Goal: Information Seeking & Learning: Learn about a topic

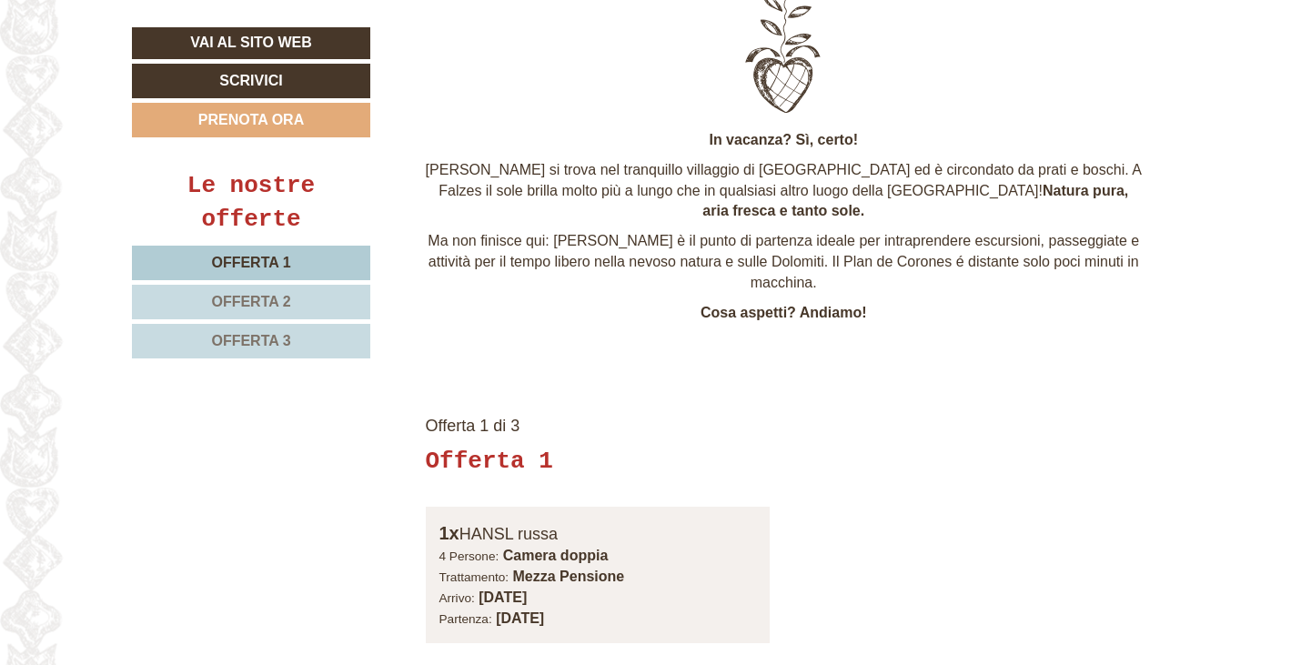
scroll to position [806, 0]
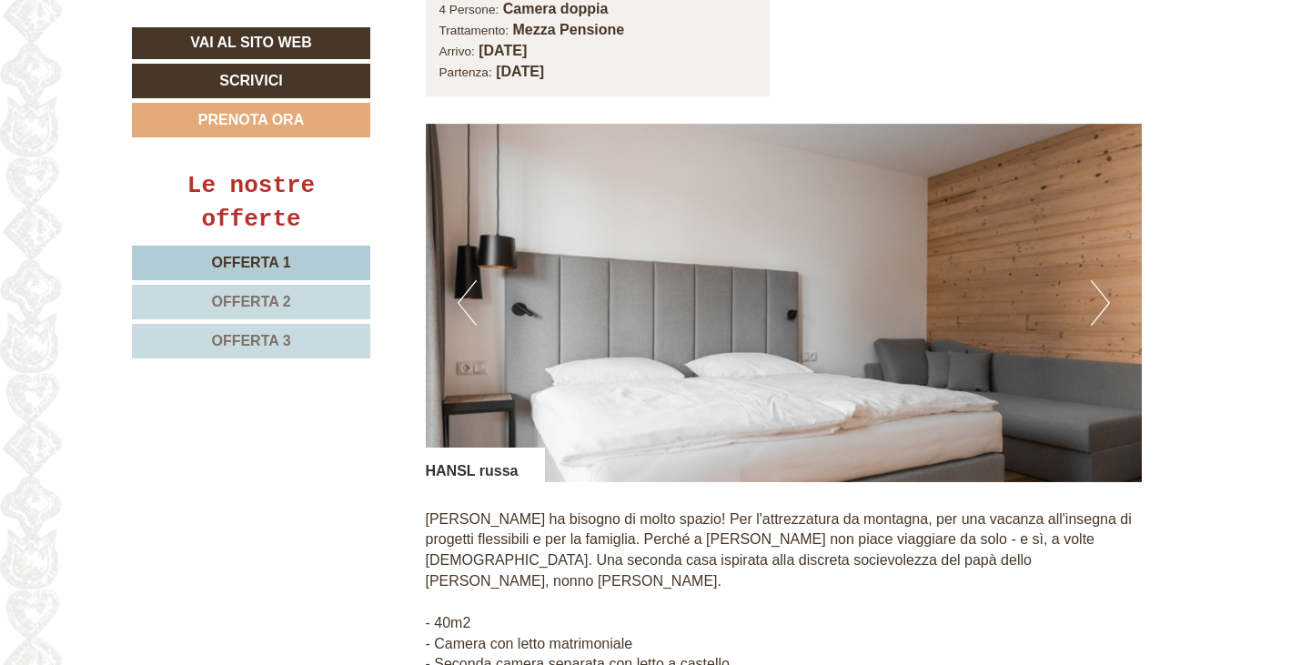
click at [1102, 280] on button "Next" at bounding box center [1100, 302] width 19 height 45
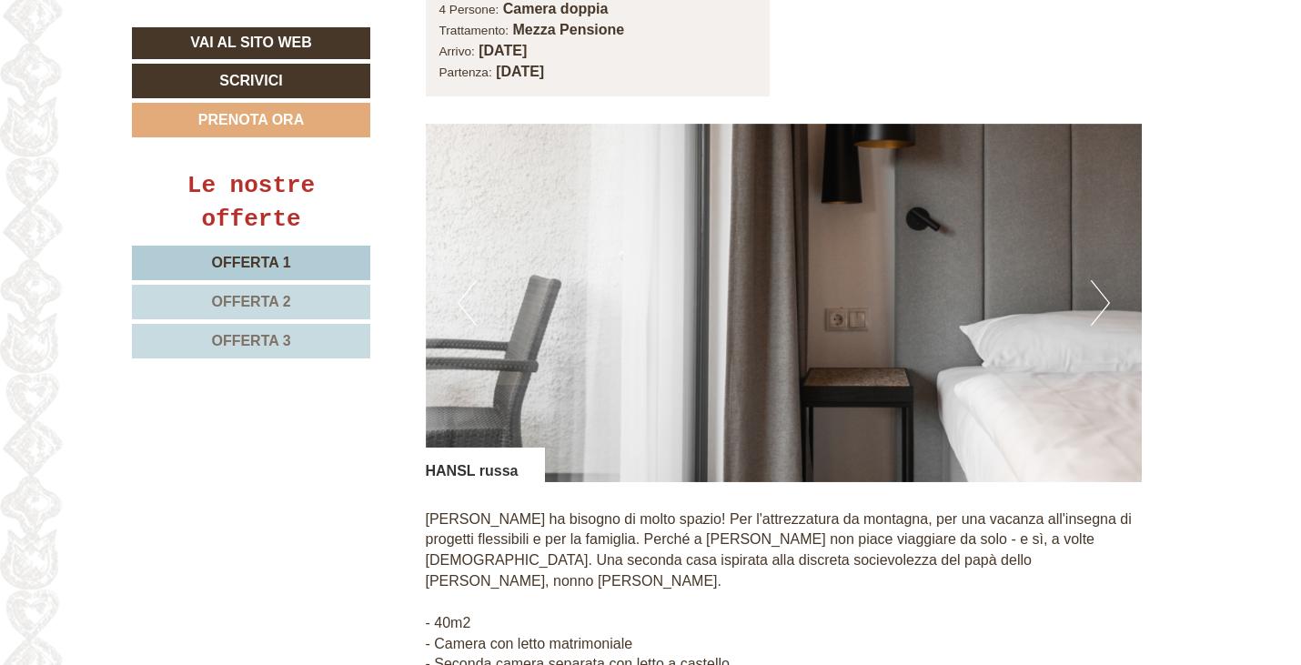
scroll to position [1351, 0]
click at [1102, 282] on button "Next" at bounding box center [1100, 303] width 19 height 45
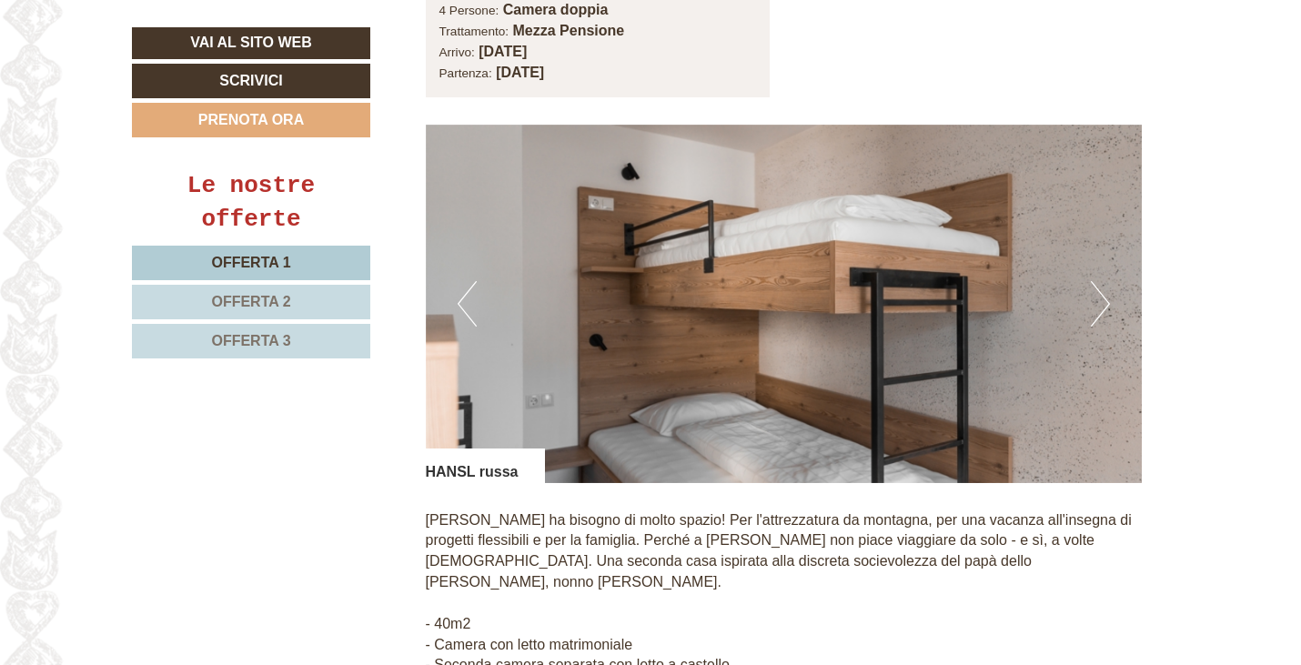
click at [1102, 283] on button "Next" at bounding box center [1100, 303] width 19 height 45
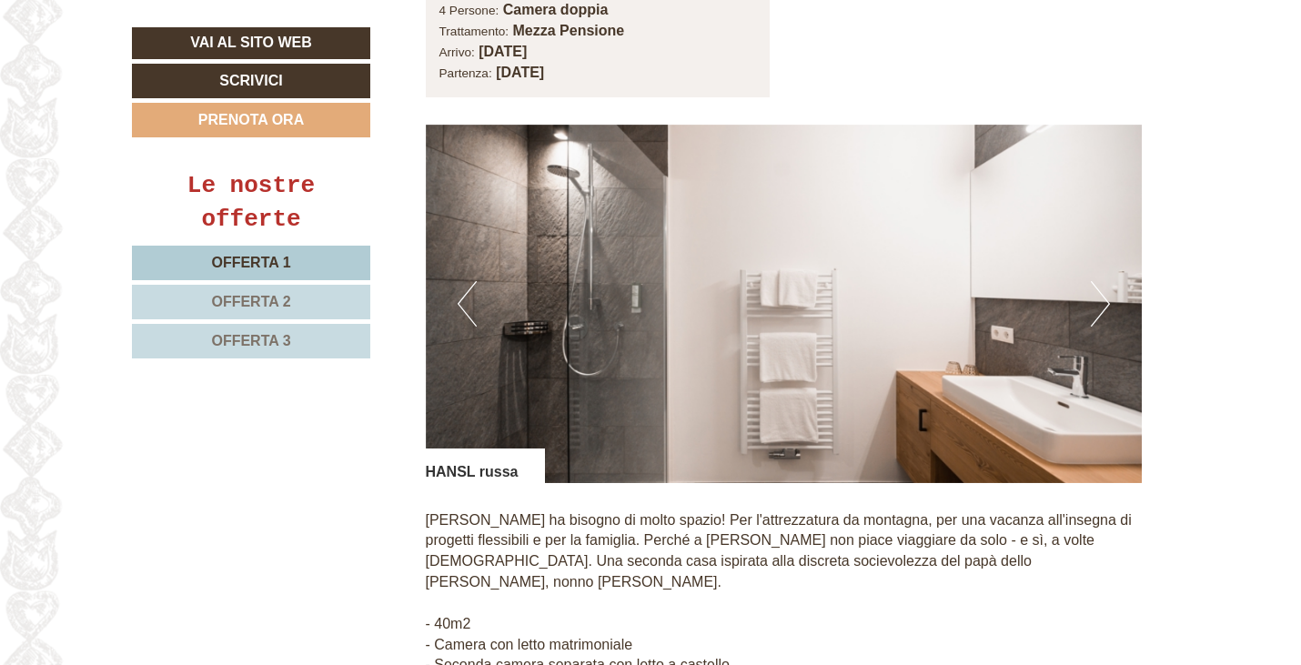
click at [1102, 285] on button "Next" at bounding box center [1100, 303] width 19 height 45
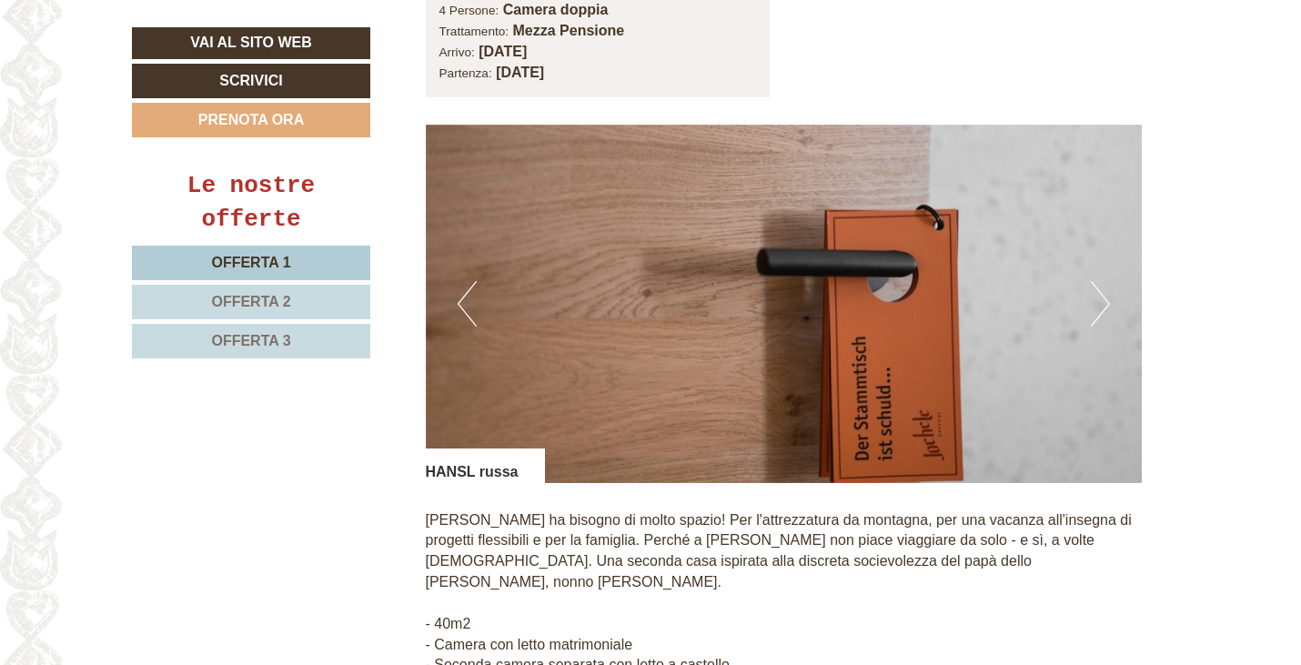
click at [1114, 296] on img at bounding box center [784, 304] width 717 height 358
click at [1101, 281] on button "Next" at bounding box center [1100, 303] width 19 height 45
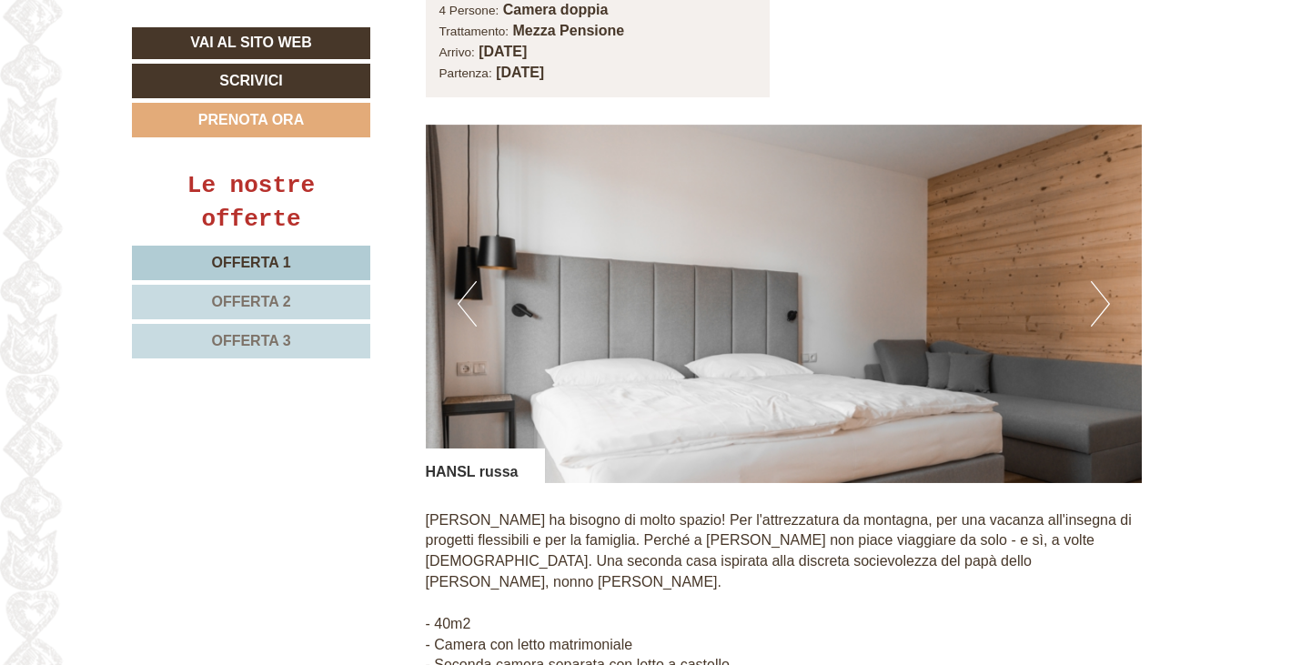
drag, startPoint x: 1107, startPoint y: 256, endPoint x: 1108, endPoint y: 267, distance: 11.0
click at [1108, 256] on img at bounding box center [784, 304] width 717 height 358
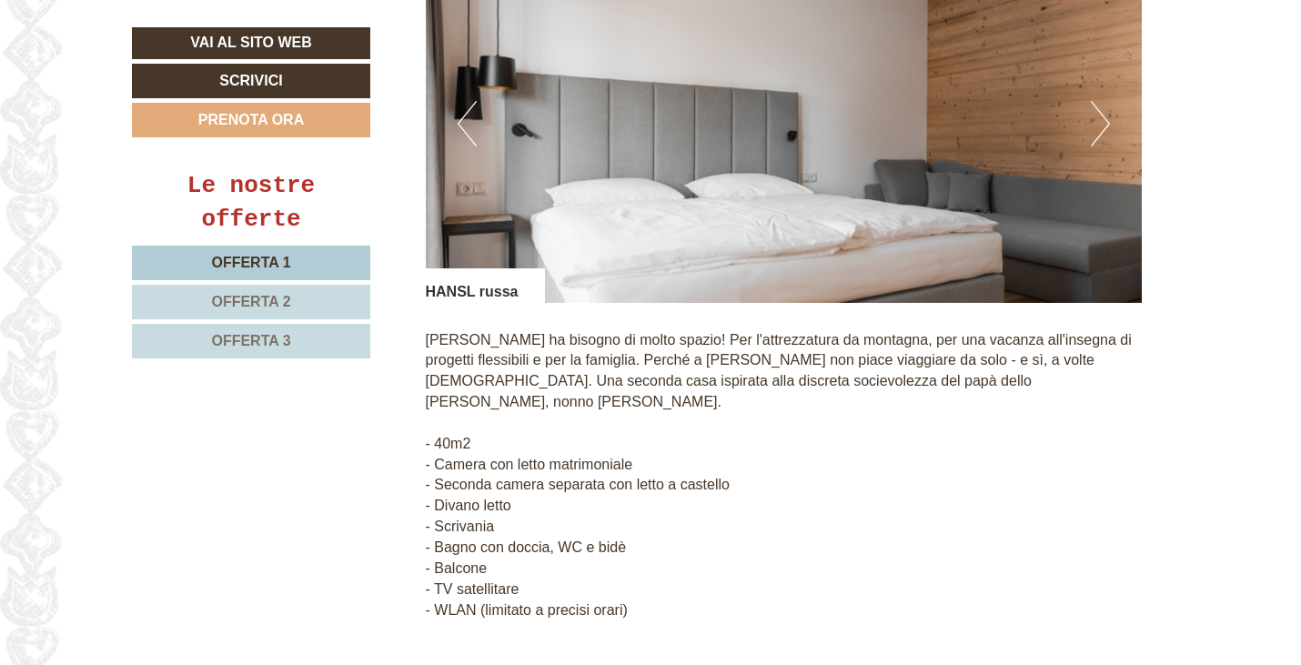
scroll to position [1532, 0]
click at [1097, 100] on button "Next" at bounding box center [1100, 122] width 19 height 45
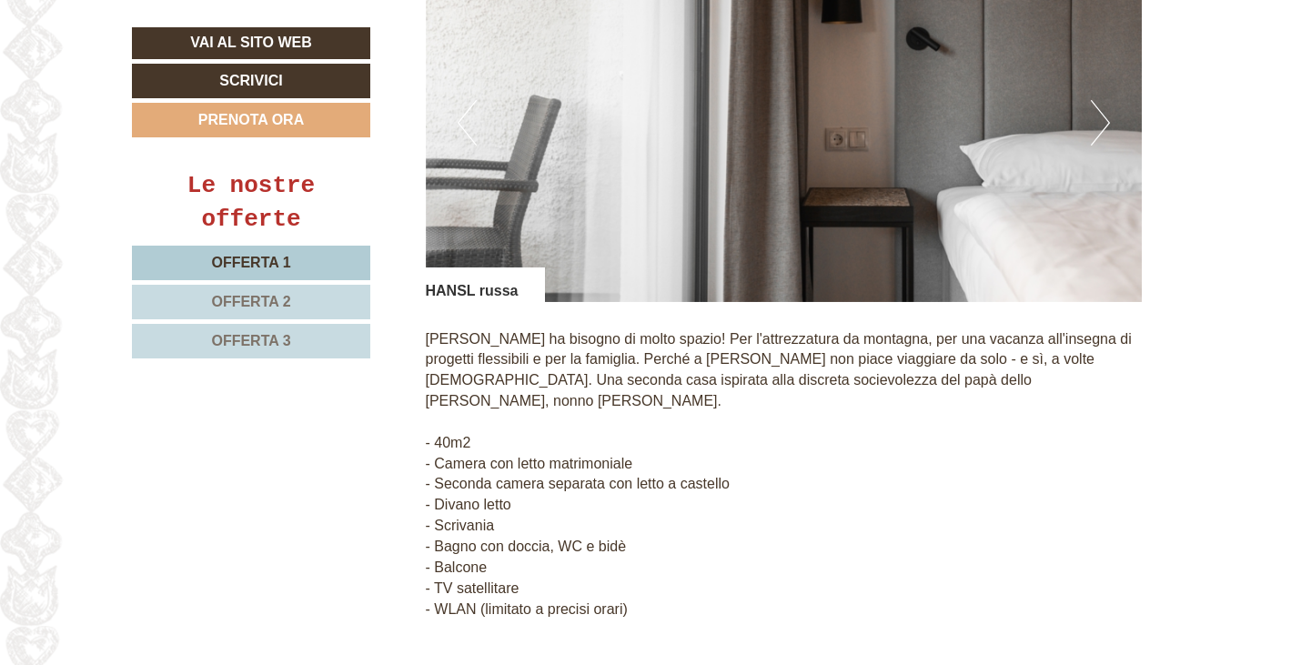
click at [1097, 100] on button "Next" at bounding box center [1100, 122] width 19 height 45
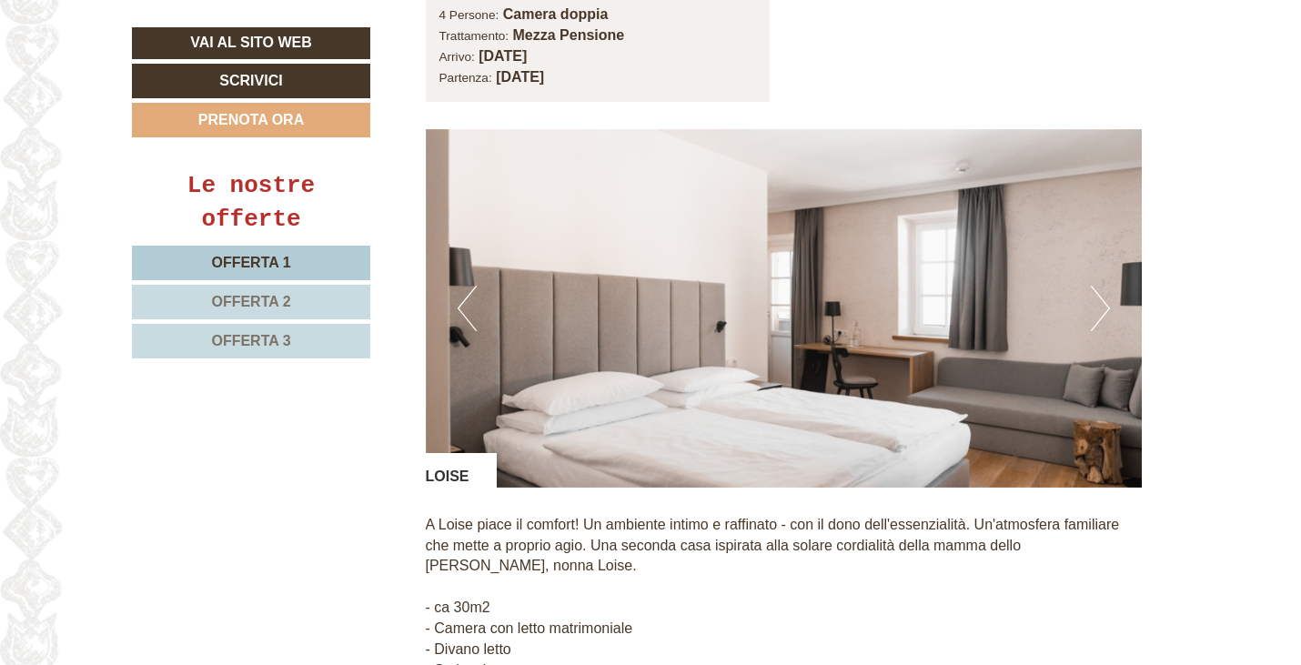
scroll to position [4078, 0]
click at [1100, 287] on button "Next" at bounding box center [1100, 309] width 19 height 45
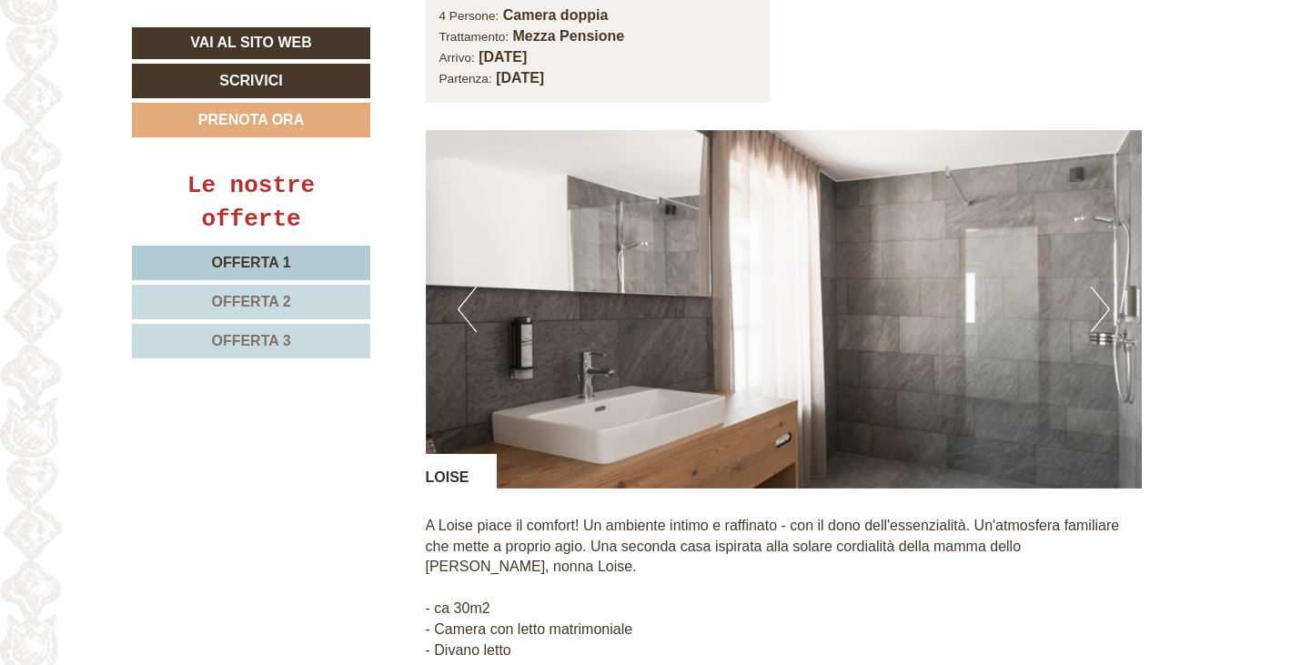
click at [1100, 287] on button "Next" at bounding box center [1100, 309] width 19 height 45
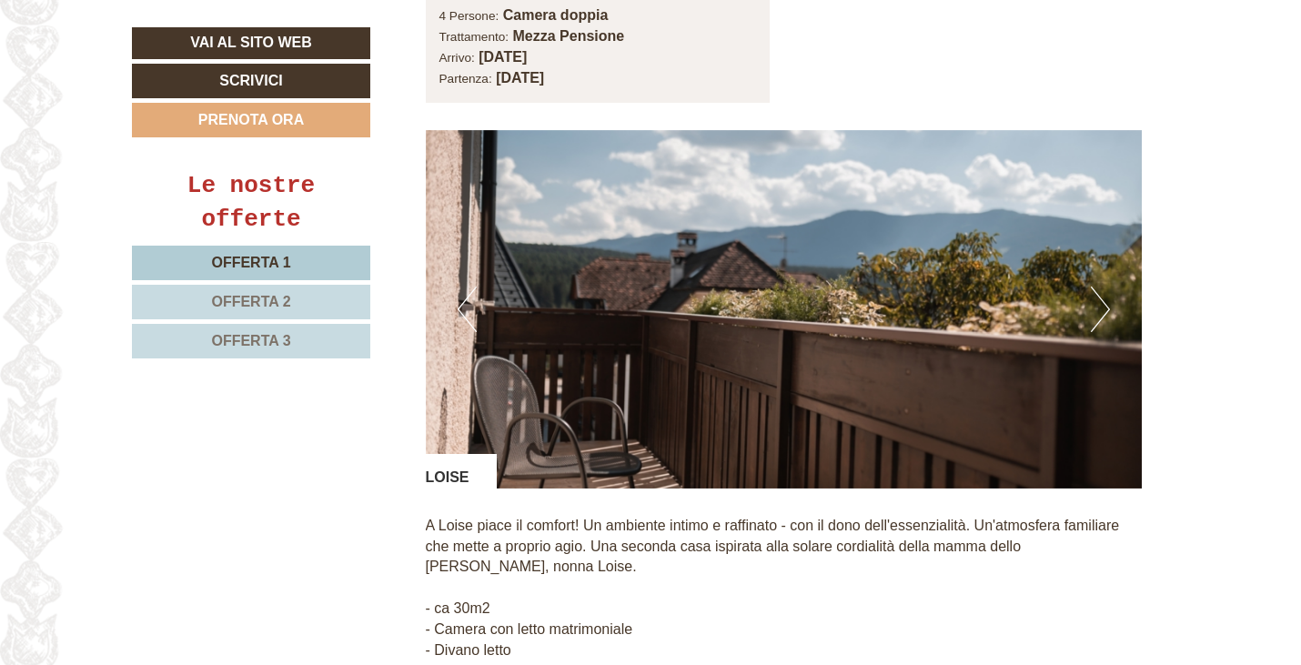
click at [1100, 287] on button "Next" at bounding box center [1100, 309] width 19 height 45
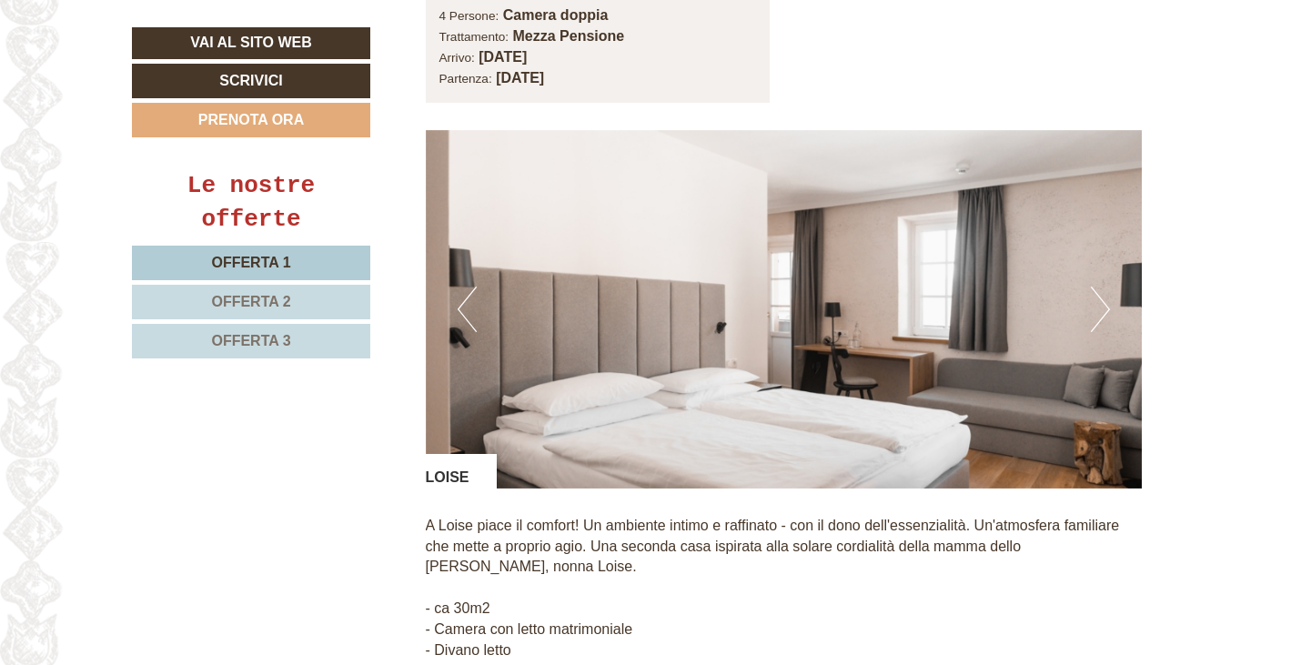
click at [1100, 287] on button "Next" at bounding box center [1100, 309] width 19 height 45
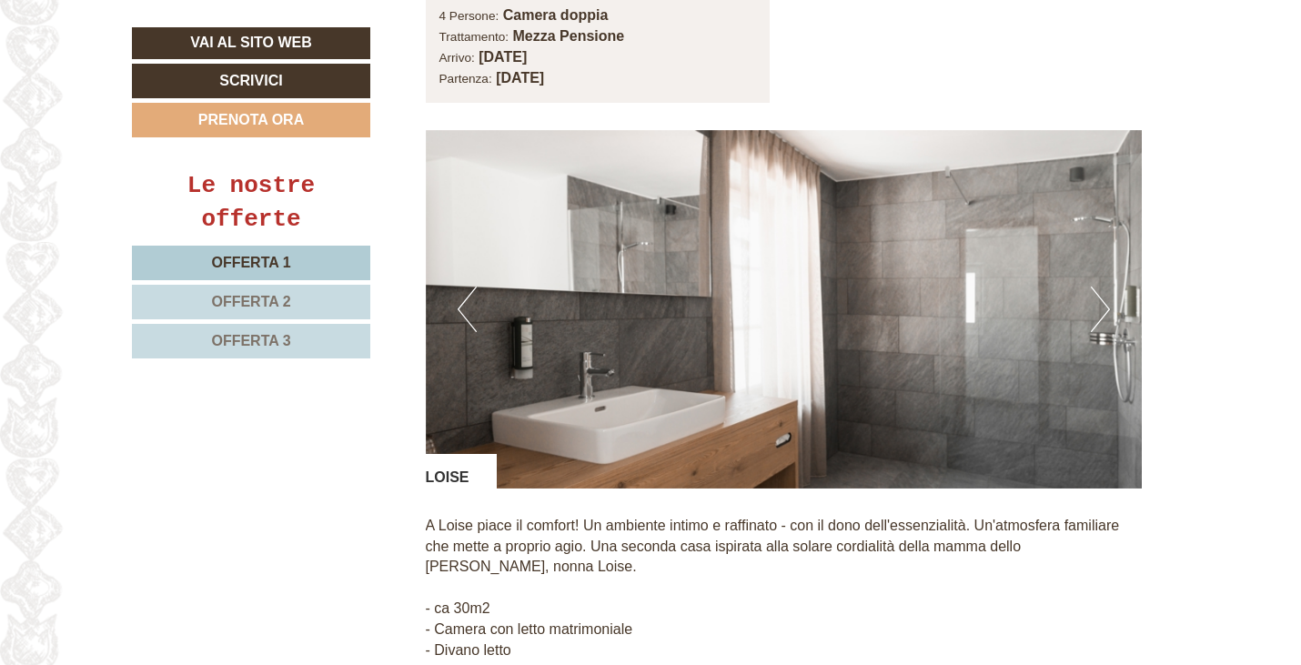
click at [1100, 287] on button "Next" at bounding box center [1100, 309] width 19 height 45
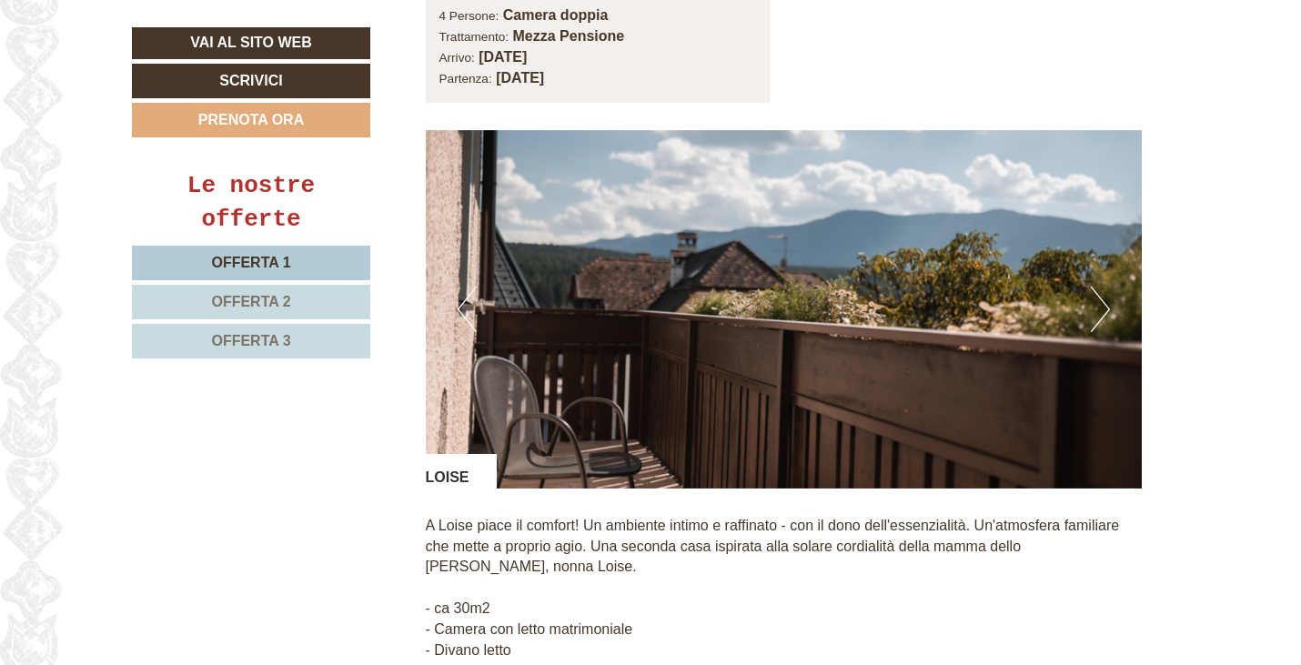
click at [1100, 287] on button "Next" at bounding box center [1100, 309] width 19 height 45
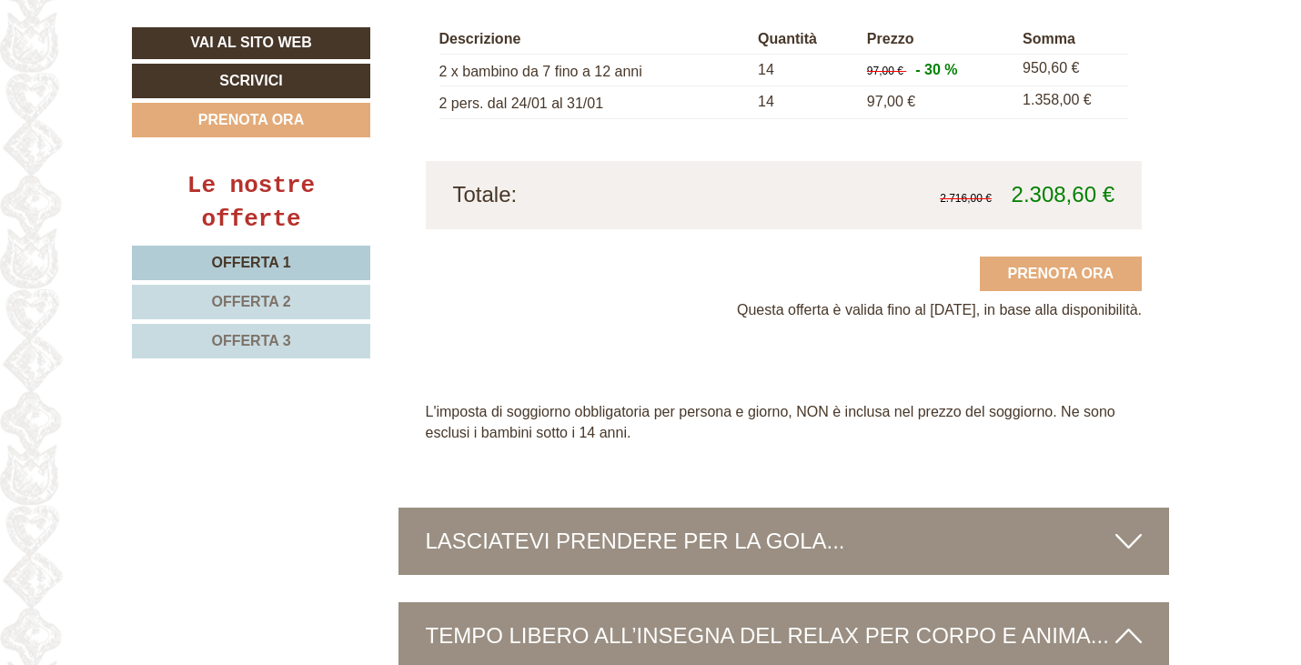
scroll to position [4896, 0]
click at [256, 334] on span "Offerta 3" at bounding box center [250, 340] width 79 height 15
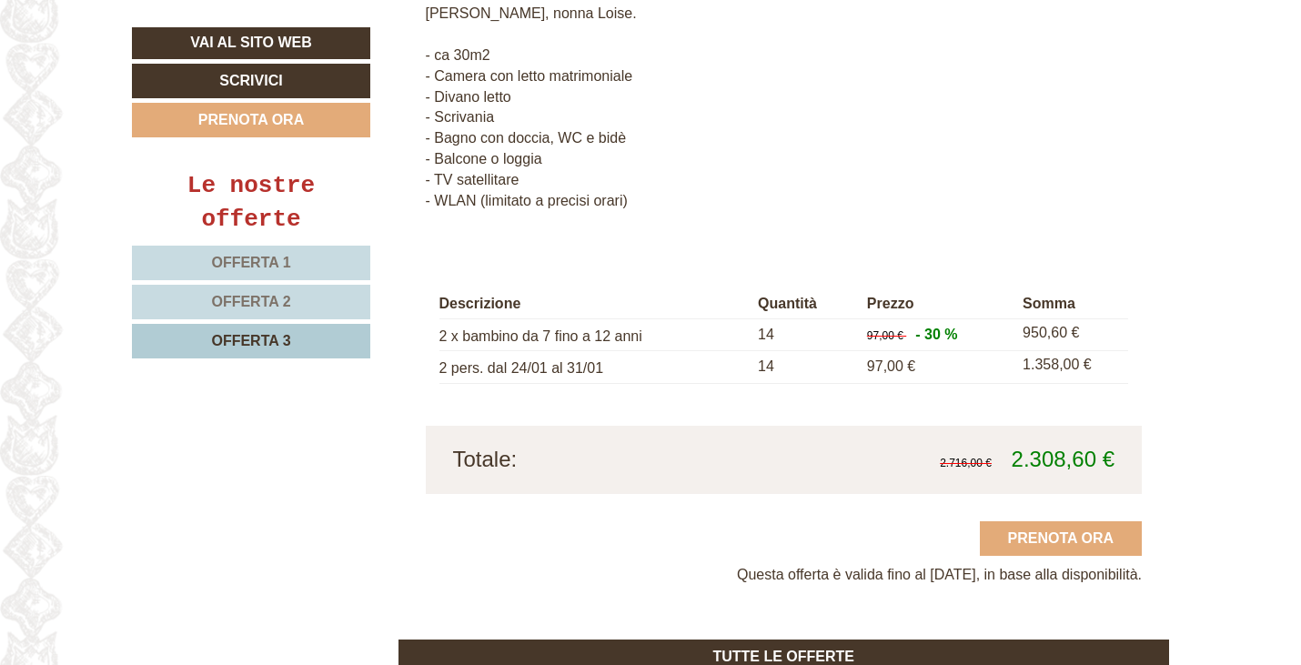
scroll to position [1899, 0]
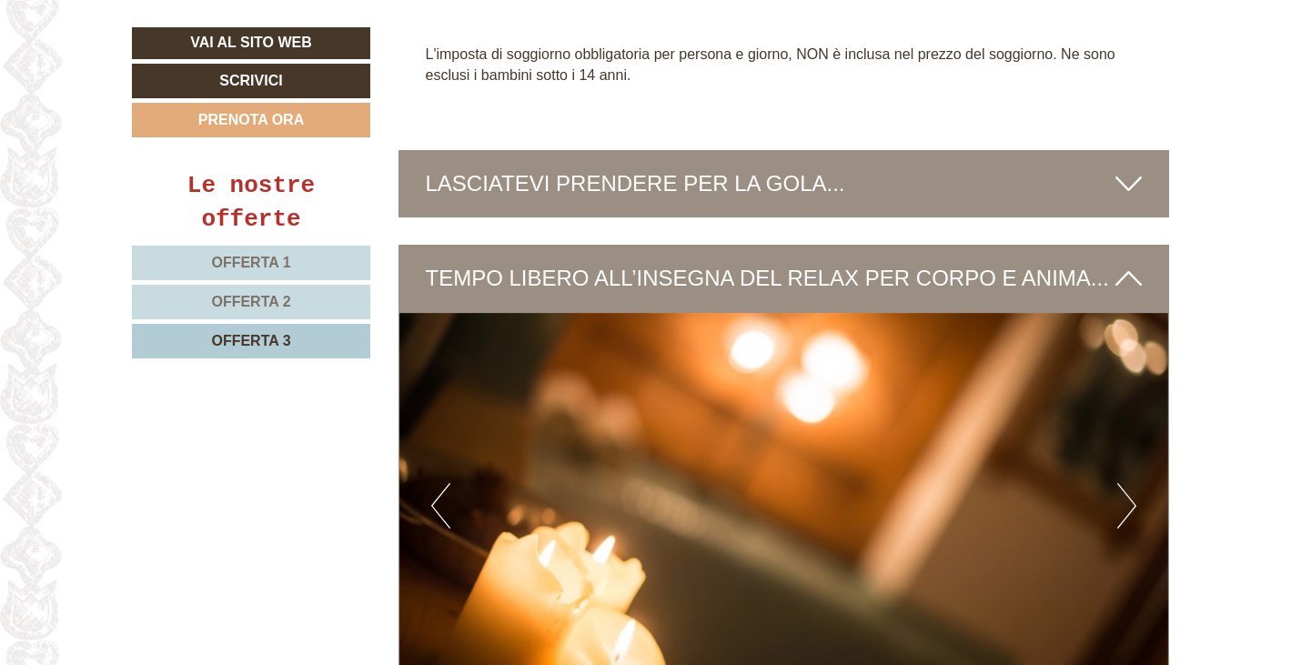
click at [1127, 168] on icon at bounding box center [1128, 183] width 26 height 31
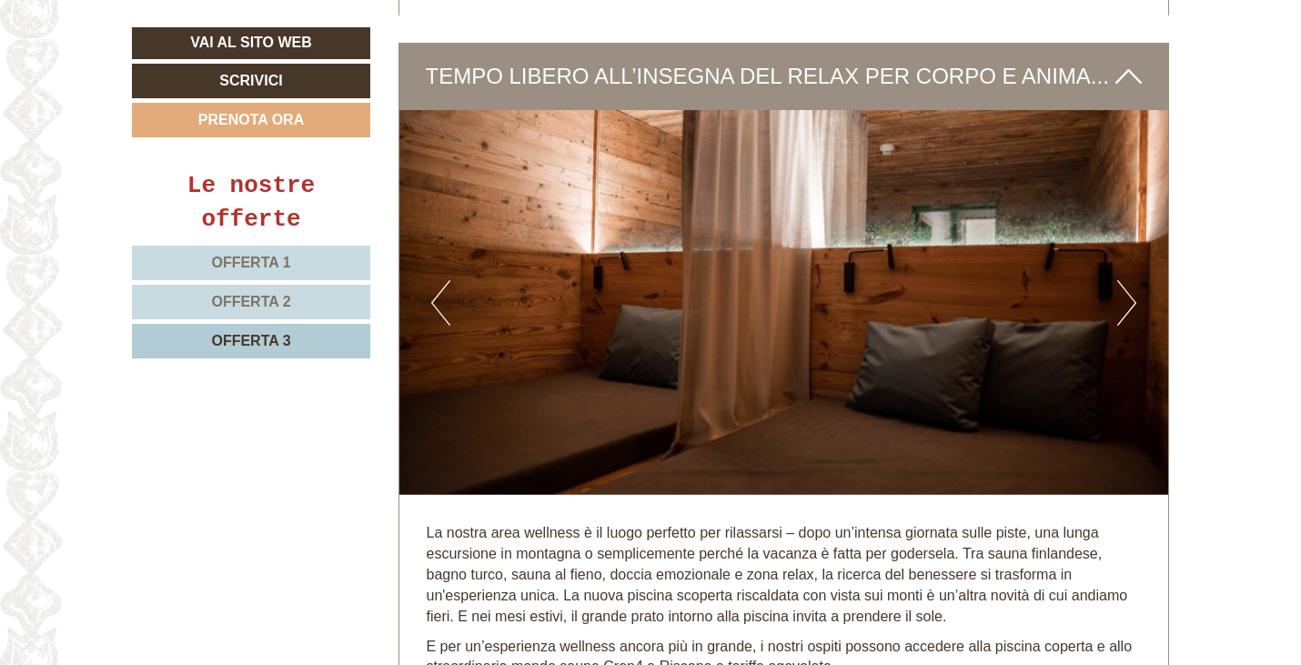
scroll to position [3417, 0]
click at [1131, 281] on button "Next" at bounding box center [1126, 301] width 19 height 45
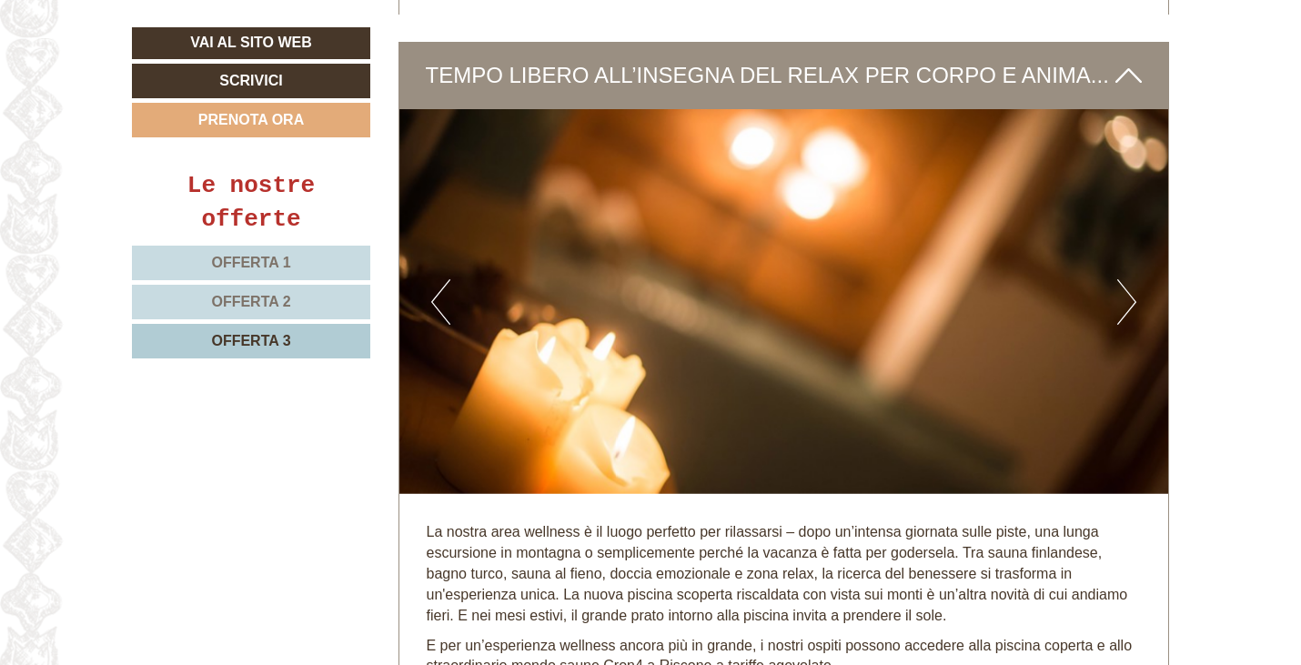
click at [1131, 281] on button "Next" at bounding box center [1126, 301] width 19 height 45
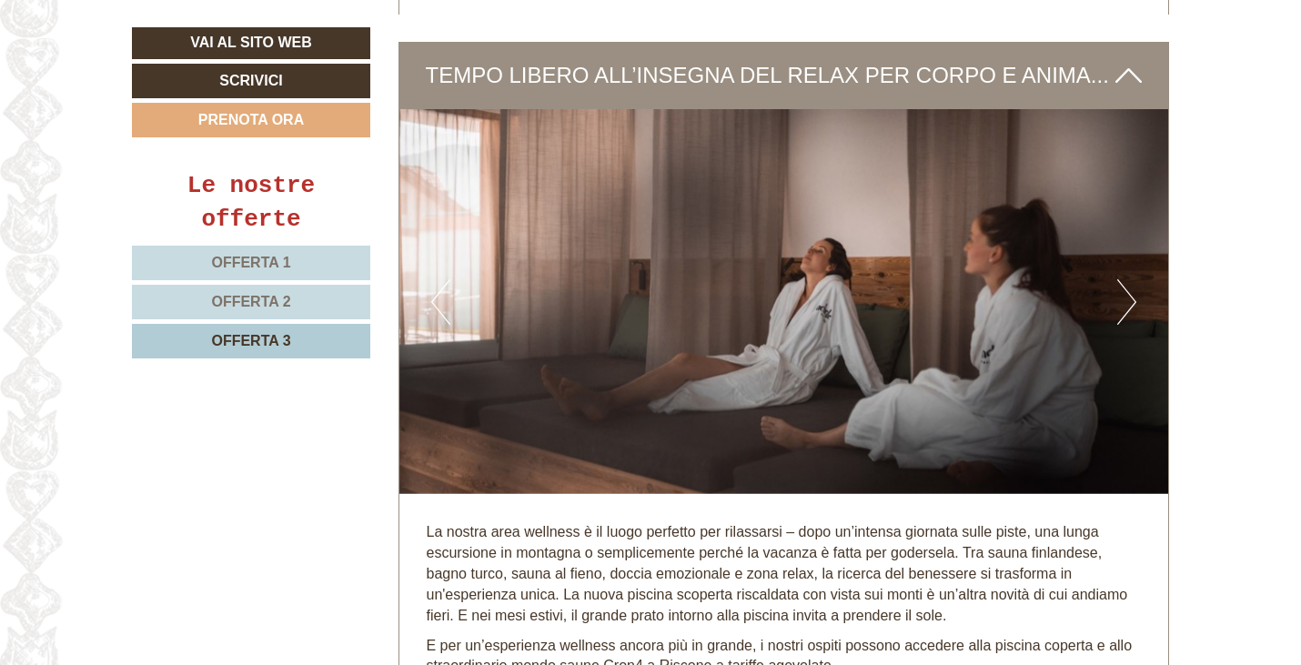
click at [1131, 281] on button "Next" at bounding box center [1126, 301] width 19 height 45
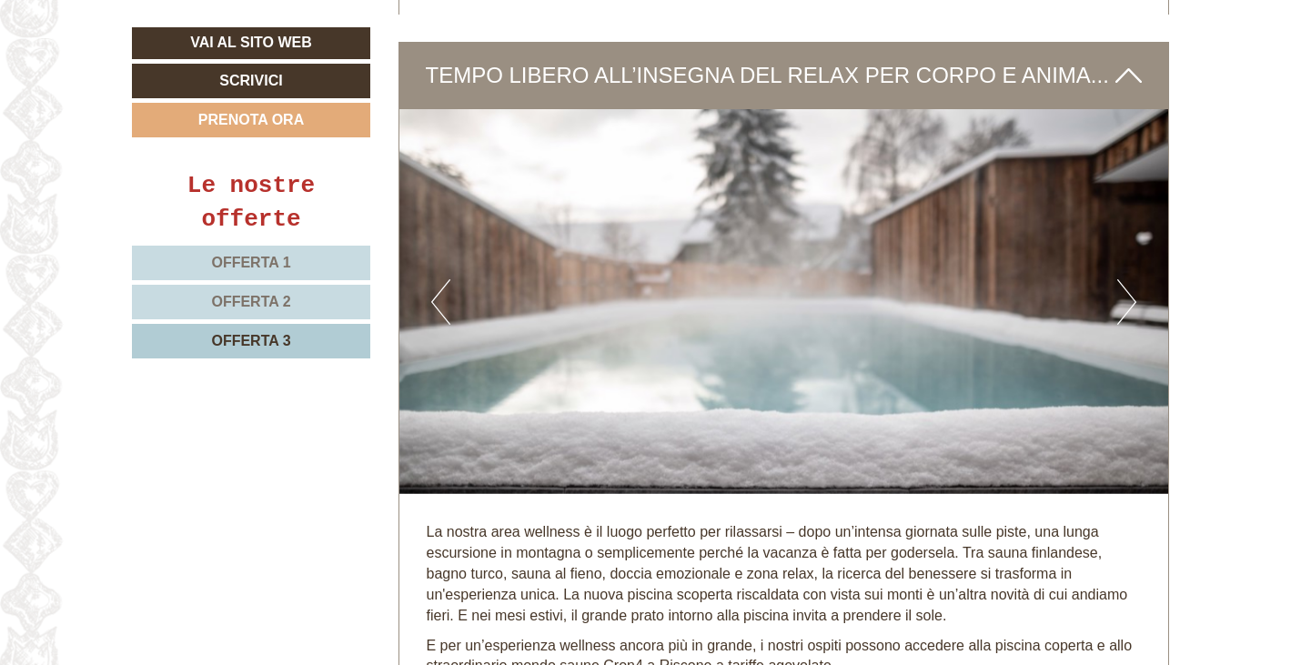
click at [1131, 283] on button "Next" at bounding box center [1126, 301] width 19 height 45
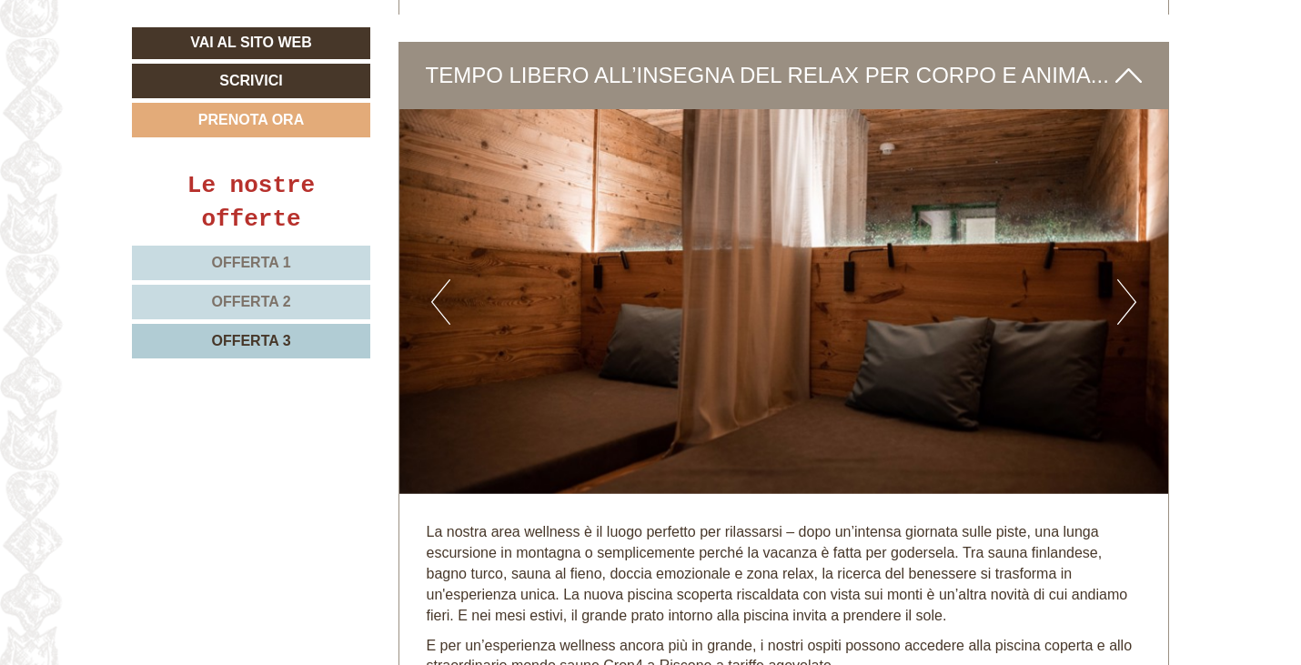
click at [1131, 283] on button "Next" at bounding box center [1126, 301] width 19 height 45
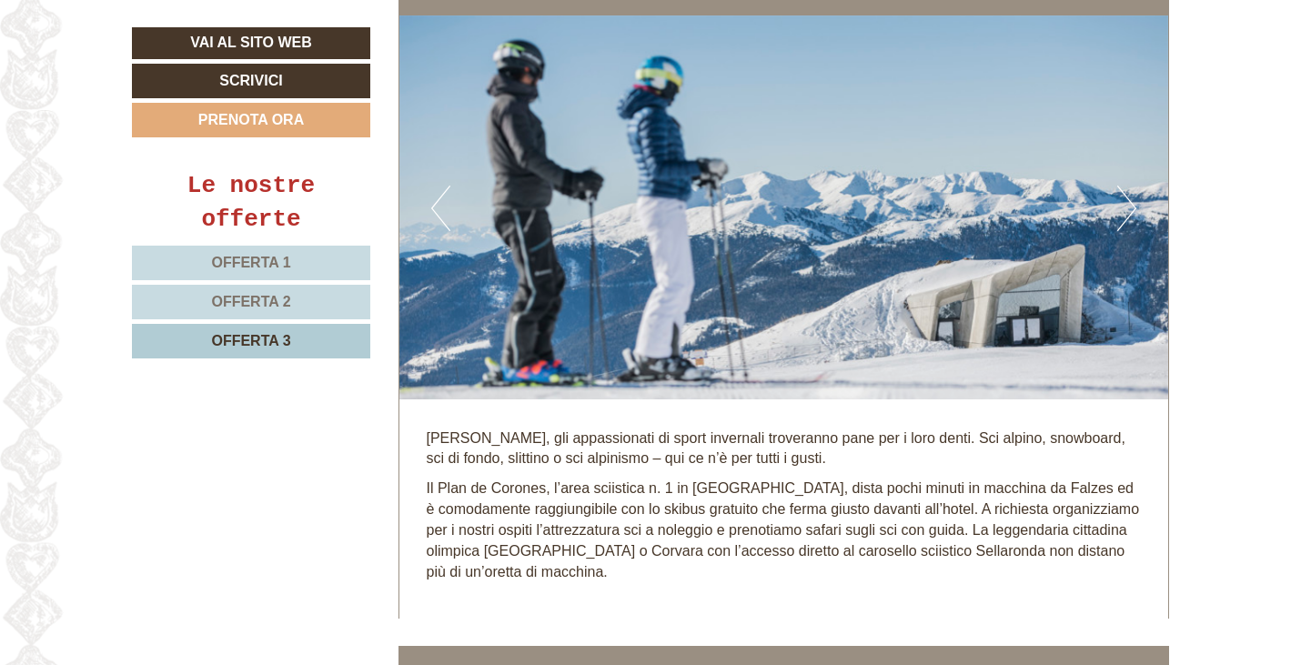
scroll to position [4211, 0]
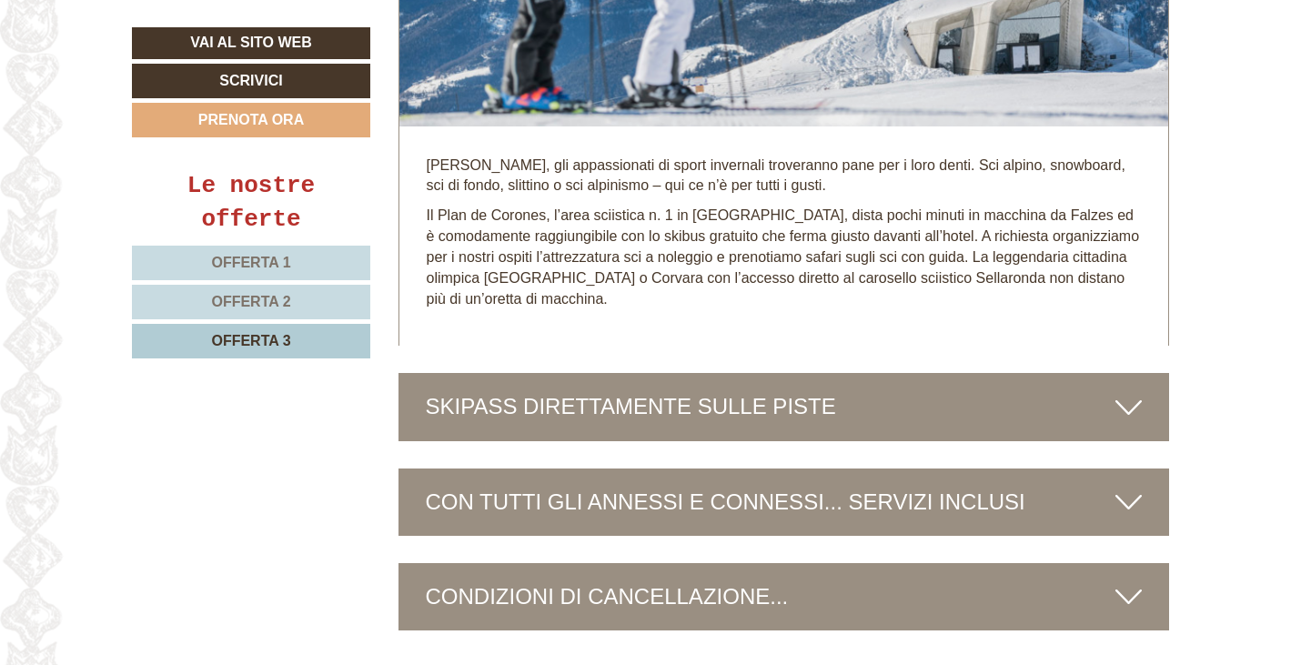
click at [1103, 373] on div "SKIPASS DIRETTAMENTE SULLE PISTE" at bounding box center [783, 406] width 771 height 67
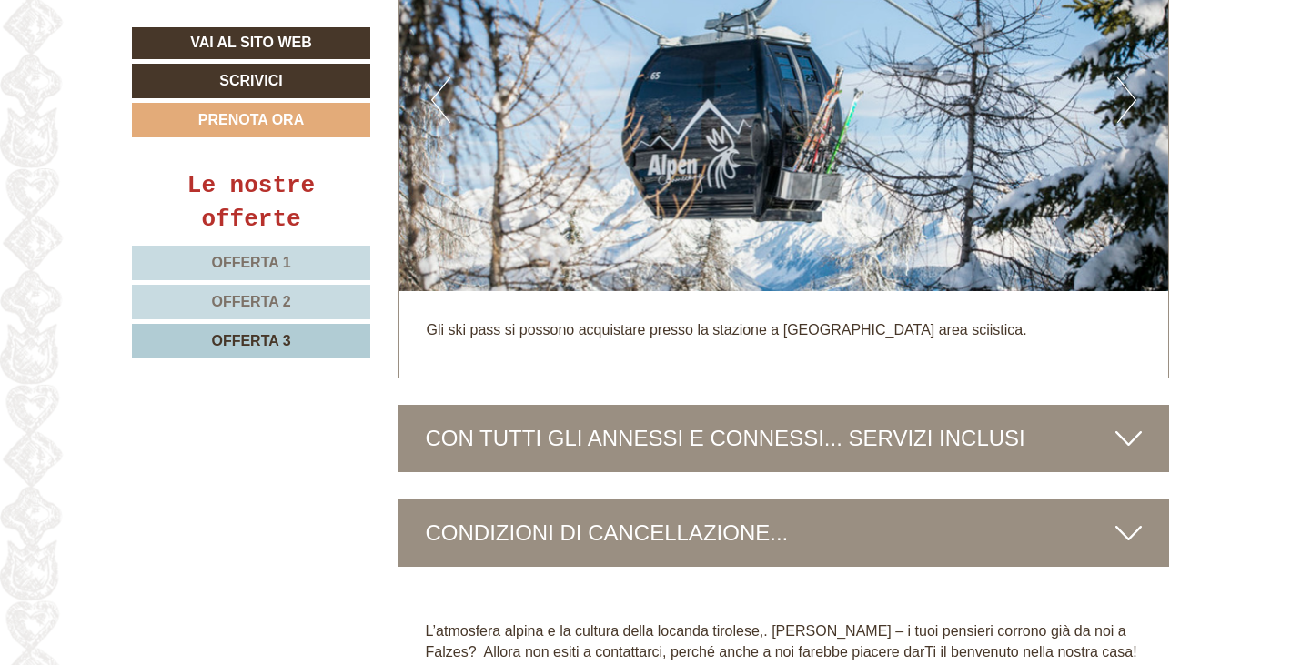
click at [1095, 407] on div "CON TUTTI GLI ANNESSI E CONNESSI... SERVIZI INCLUSI" at bounding box center [783, 438] width 771 height 67
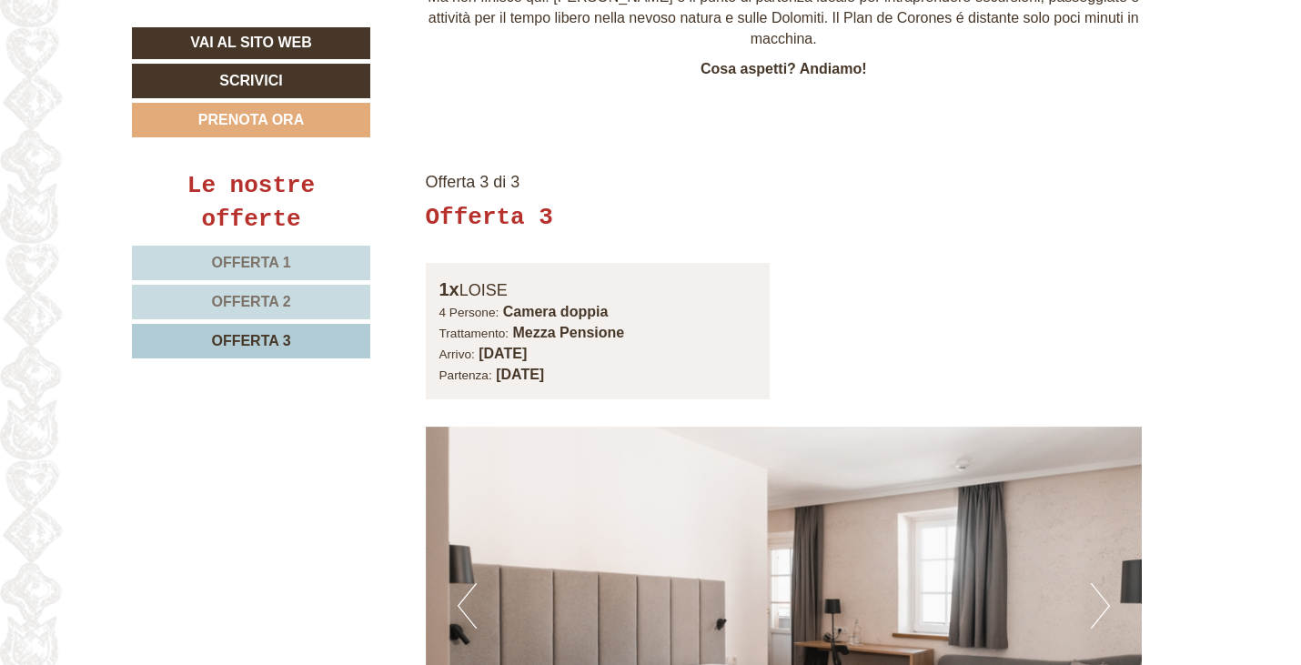
scroll to position [1050, 0]
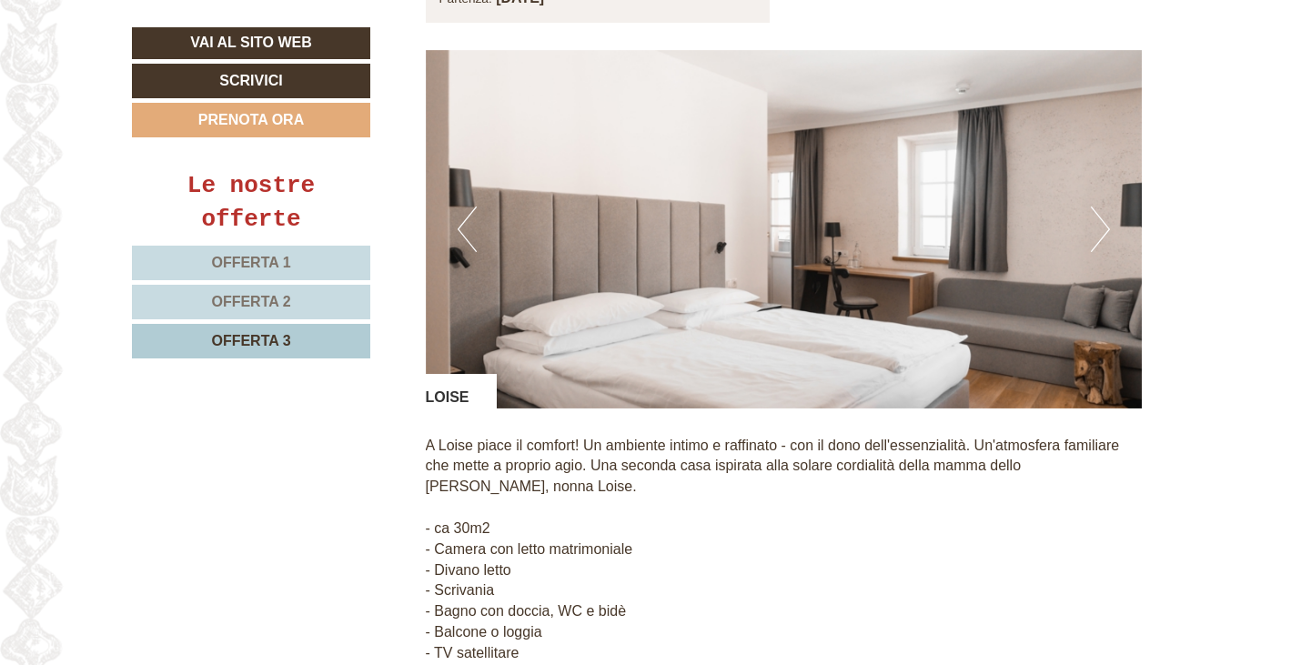
click at [1099, 206] on button "Next" at bounding box center [1100, 228] width 19 height 45
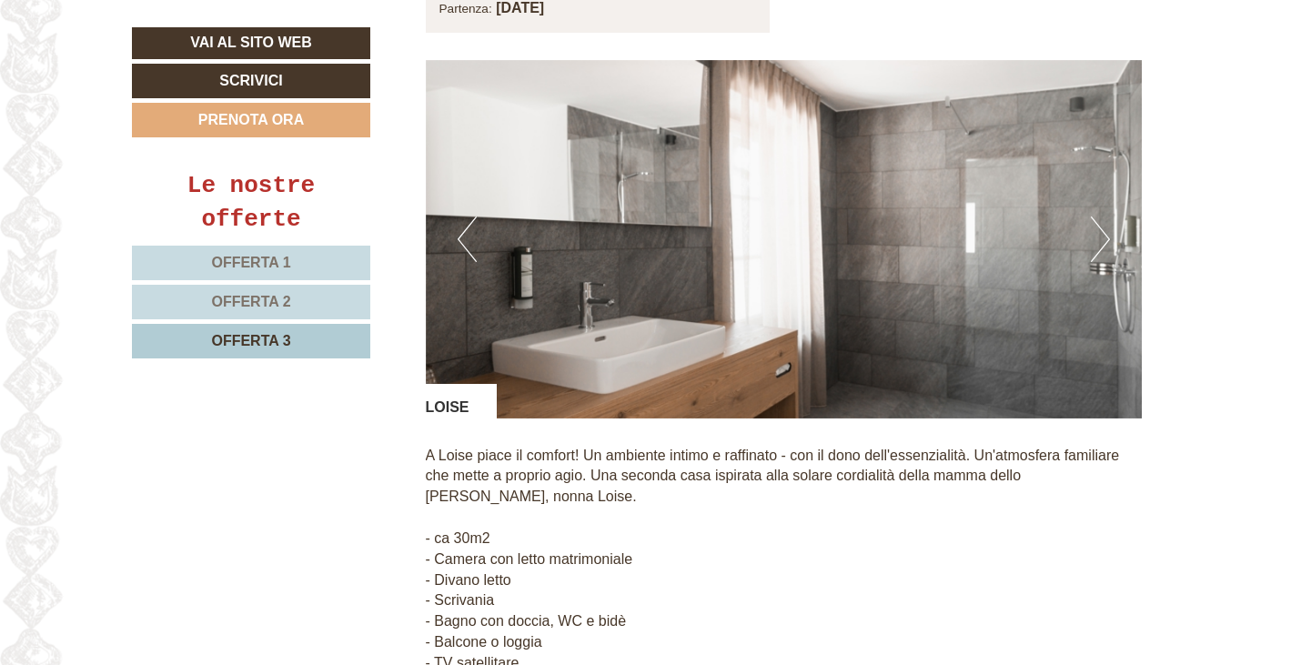
click at [1091, 216] on button "Next" at bounding box center [1100, 238] width 19 height 45
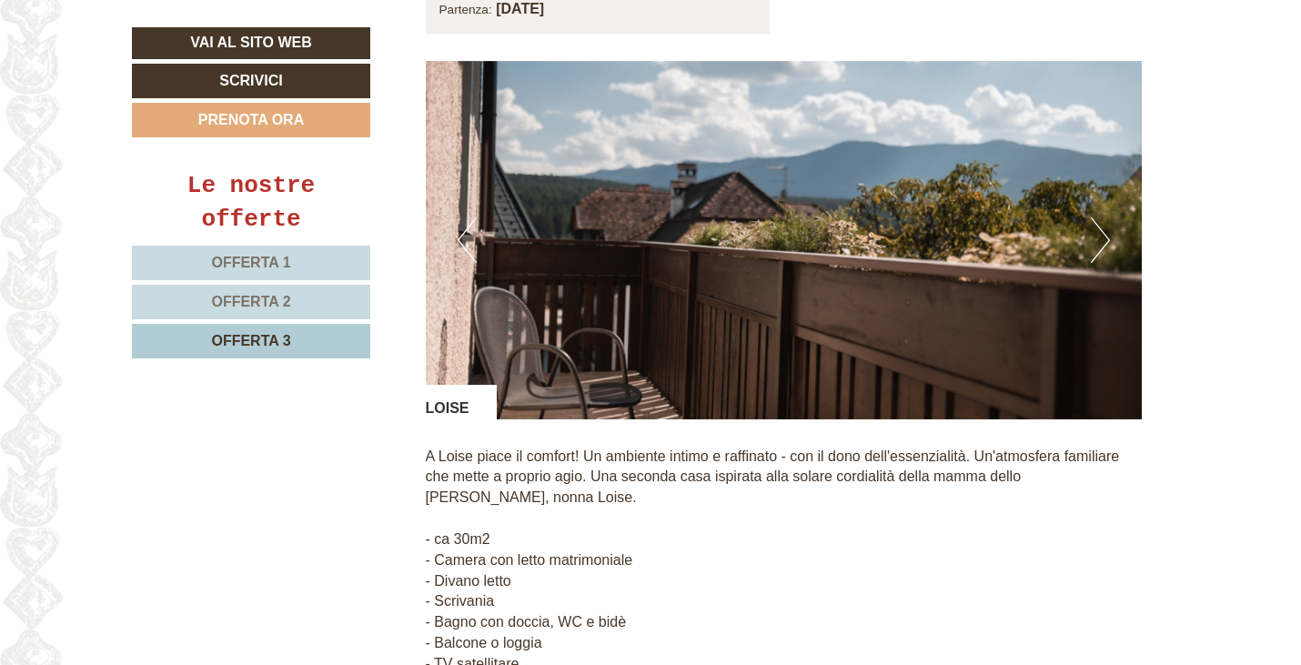
scroll to position [1414, 0]
click at [1088, 217] on img at bounding box center [784, 240] width 717 height 358
click at [1088, 218] on img at bounding box center [784, 240] width 717 height 358
click at [1105, 217] on button "Next" at bounding box center [1100, 239] width 19 height 45
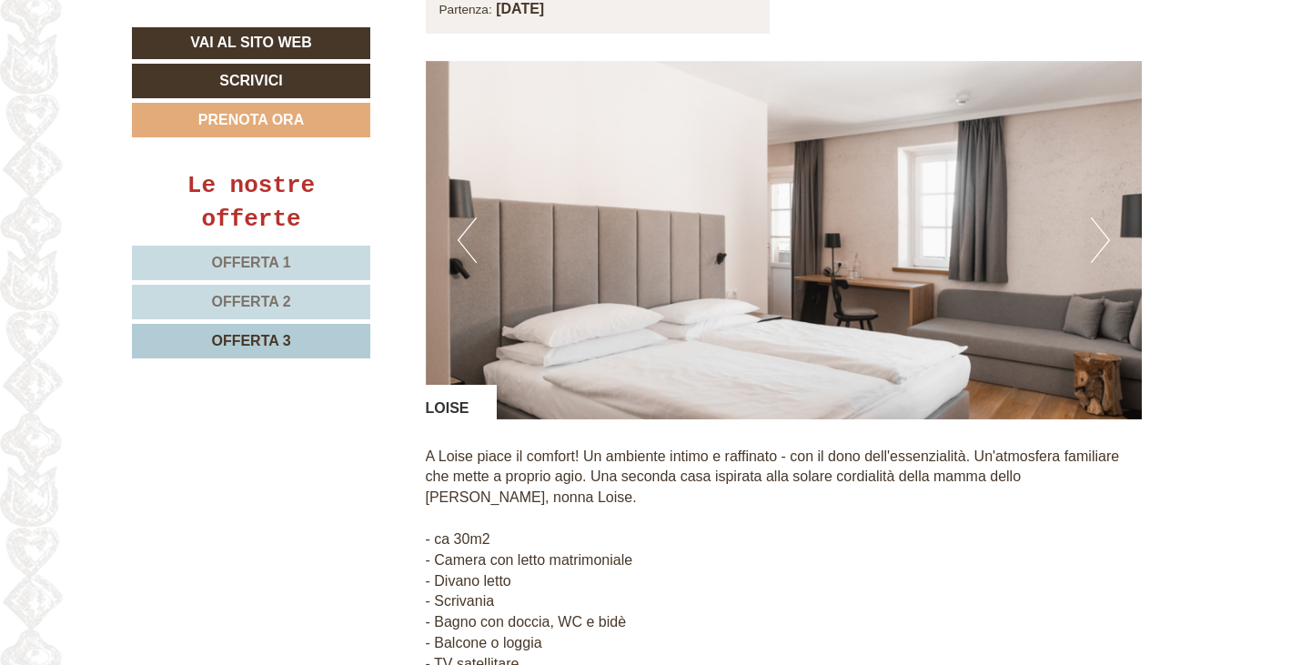
click at [1101, 223] on button "Next" at bounding box center [1100, 239] width 19 height 45
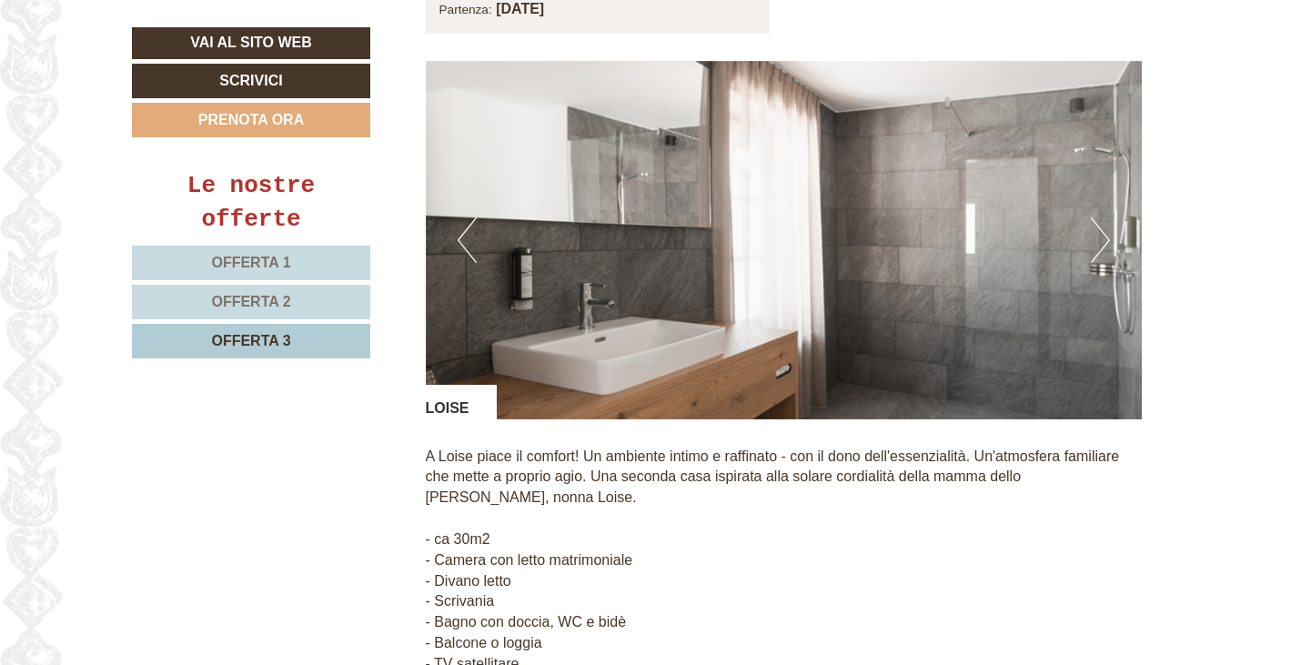
click at [1114, 219] on img at bounding box center [784, 240] width 717 height 358
click at [1103, 217] on button "Next" at bounding box center [1100, 239] width 19 height 45
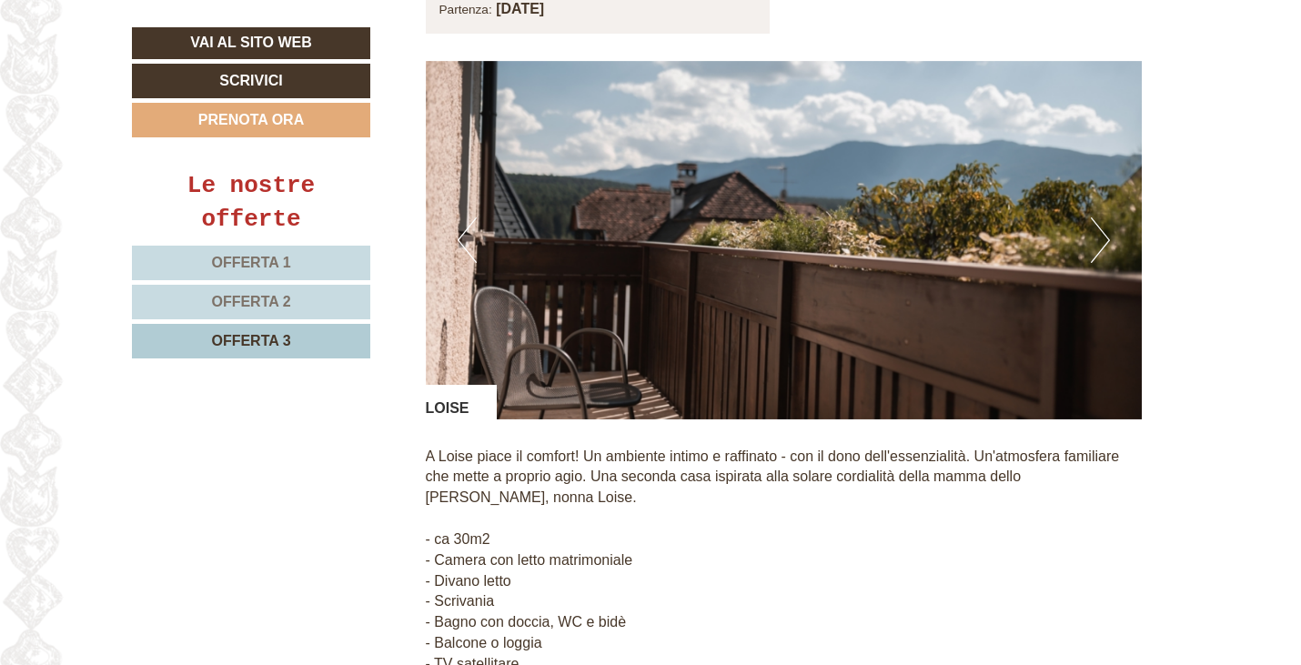
click at [1102, 218] on button "Next" at bounding box center [1100, 239] width 19 height 45
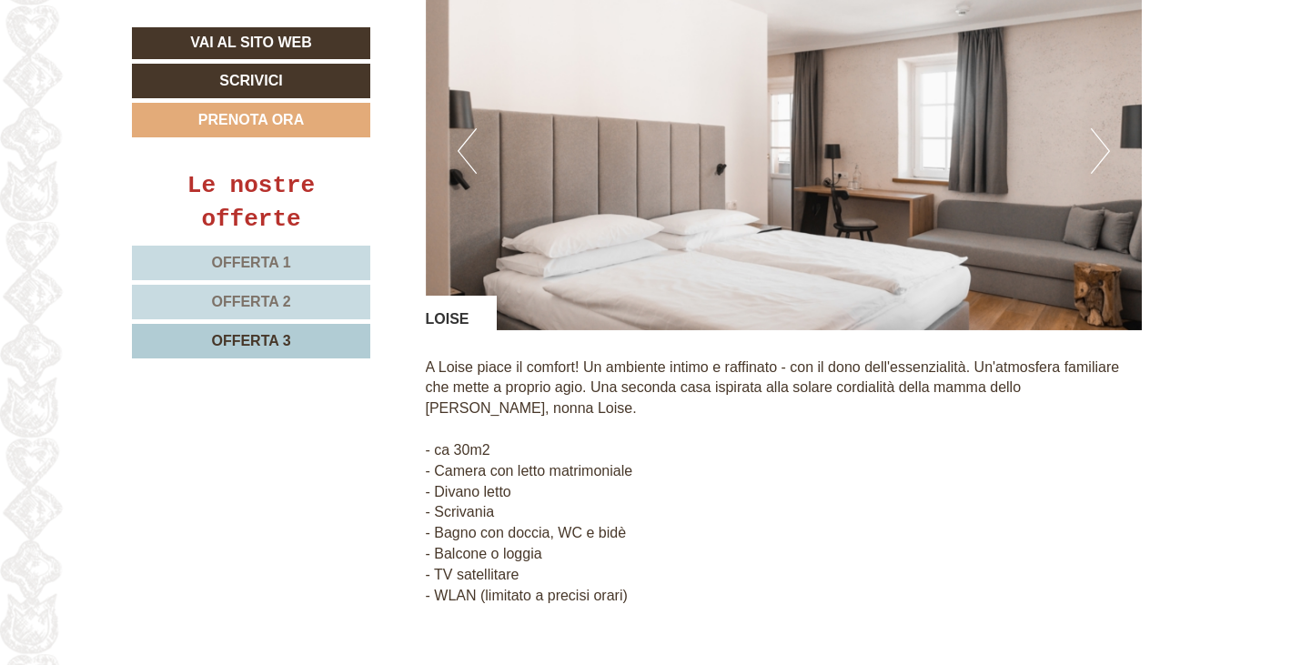
scroll to position [1504, 0]
click at [1097, 127] on button "Next" at bounding box center [1100, 149] width 19 height 45
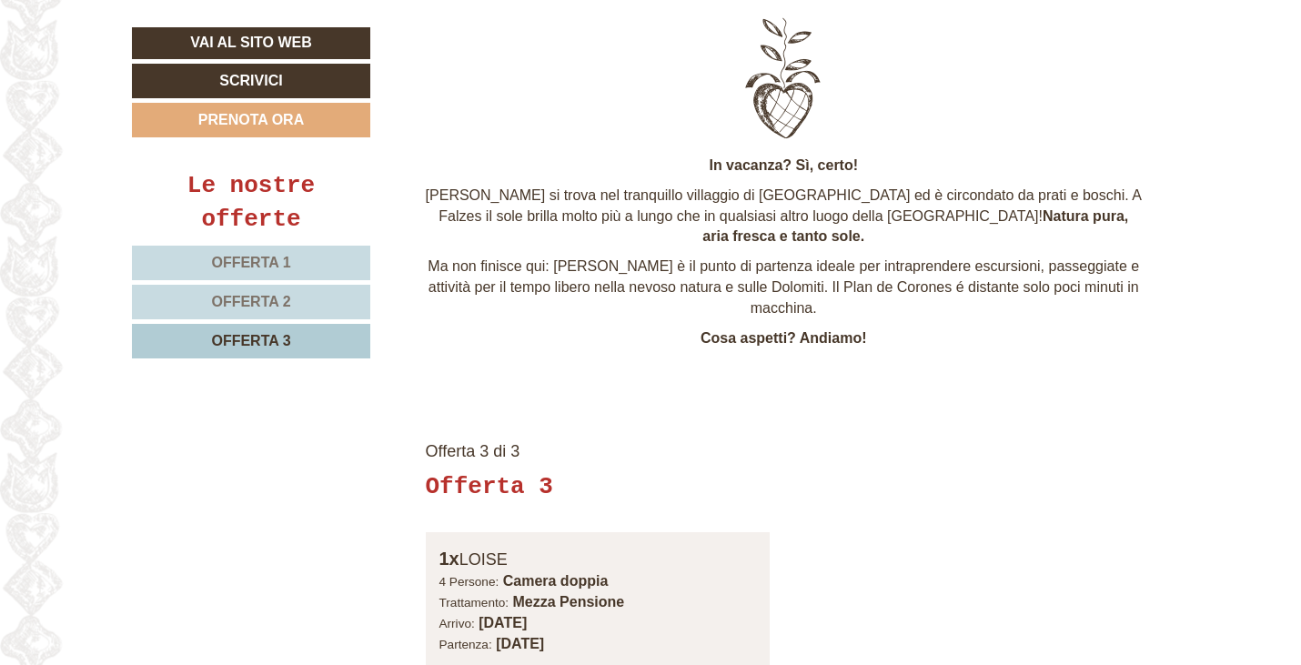
click at [256, 297] on span "Offerta 2" at bounding box center [250, 301] width 79 height 15
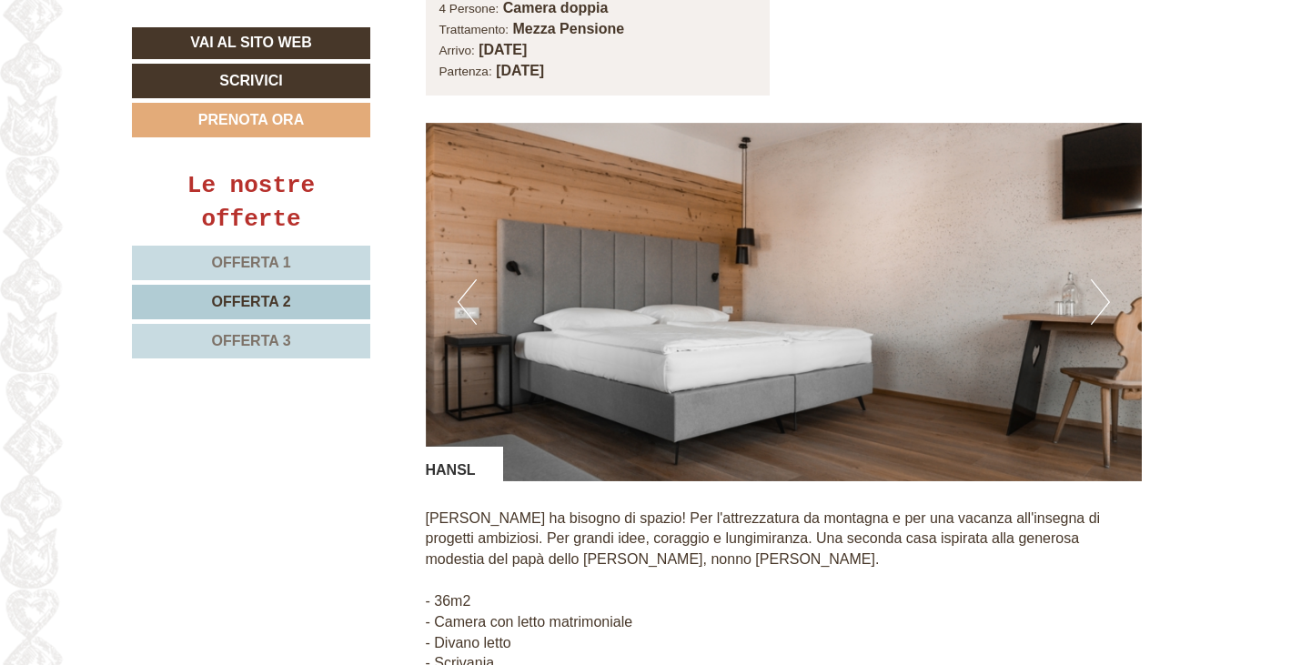
click at [1103, 279] on button "Next" at bounding box center [1100, 301] width 19 height 45
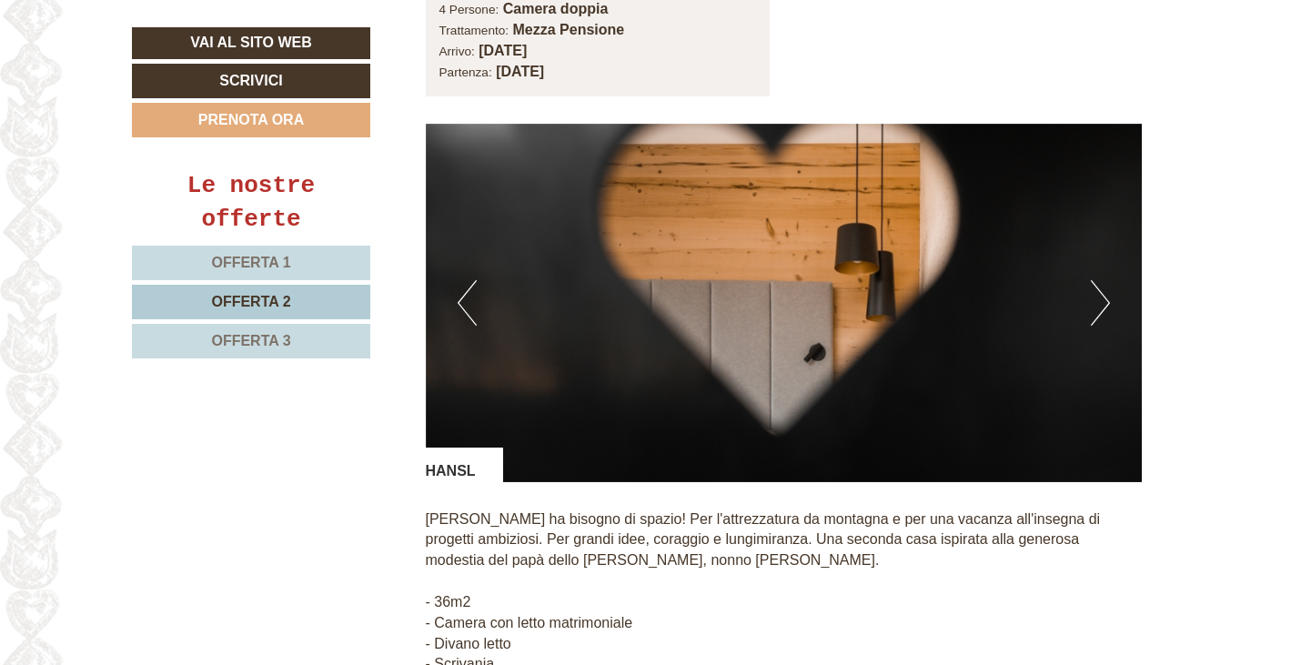
click at [1103, 280] on button "Next" at bounding box center [1100, 302] width 19 height 45
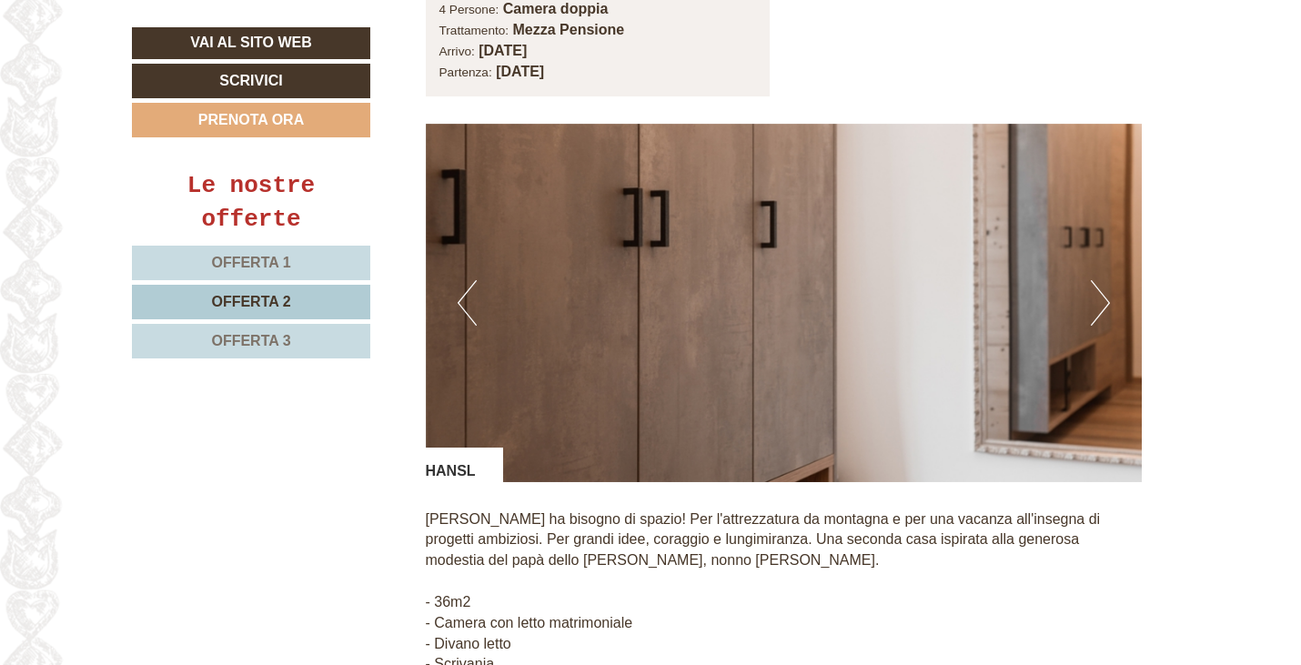
click at [1103, 280] on button "Next" at bounding box center [1100, 302] width 19 height 45
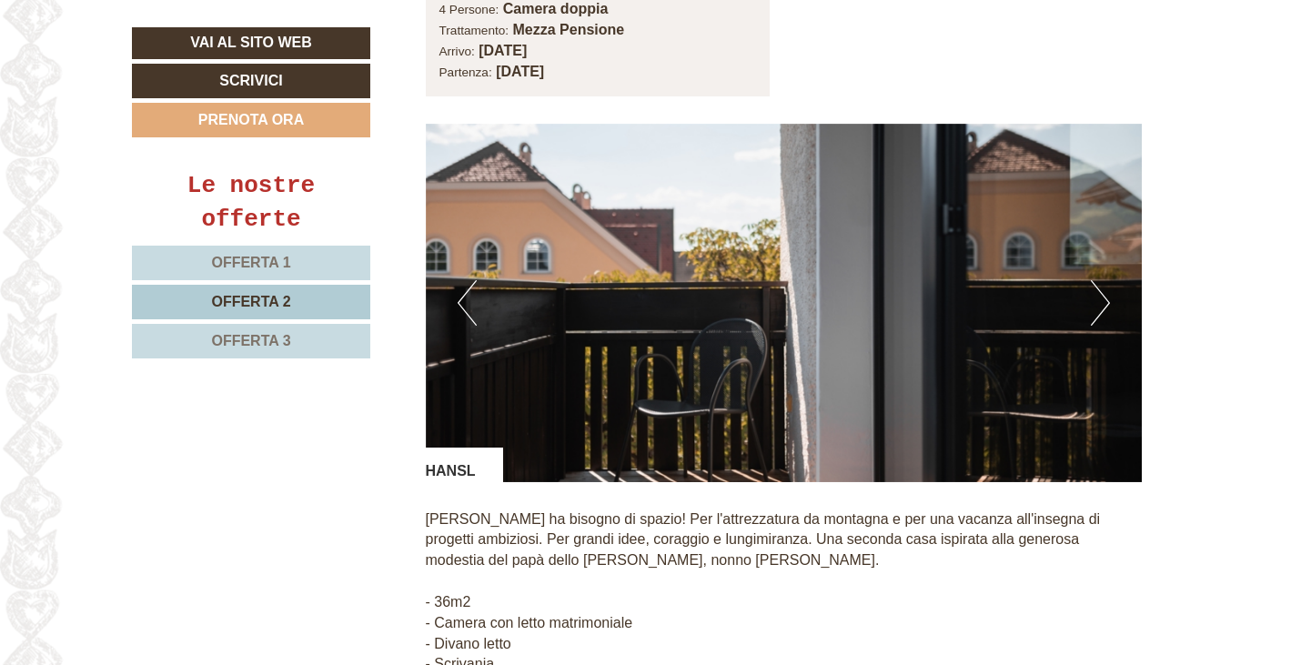
click at [1103, 280] on button "Next" at bounding box center [1100, 302] width 19 height 45
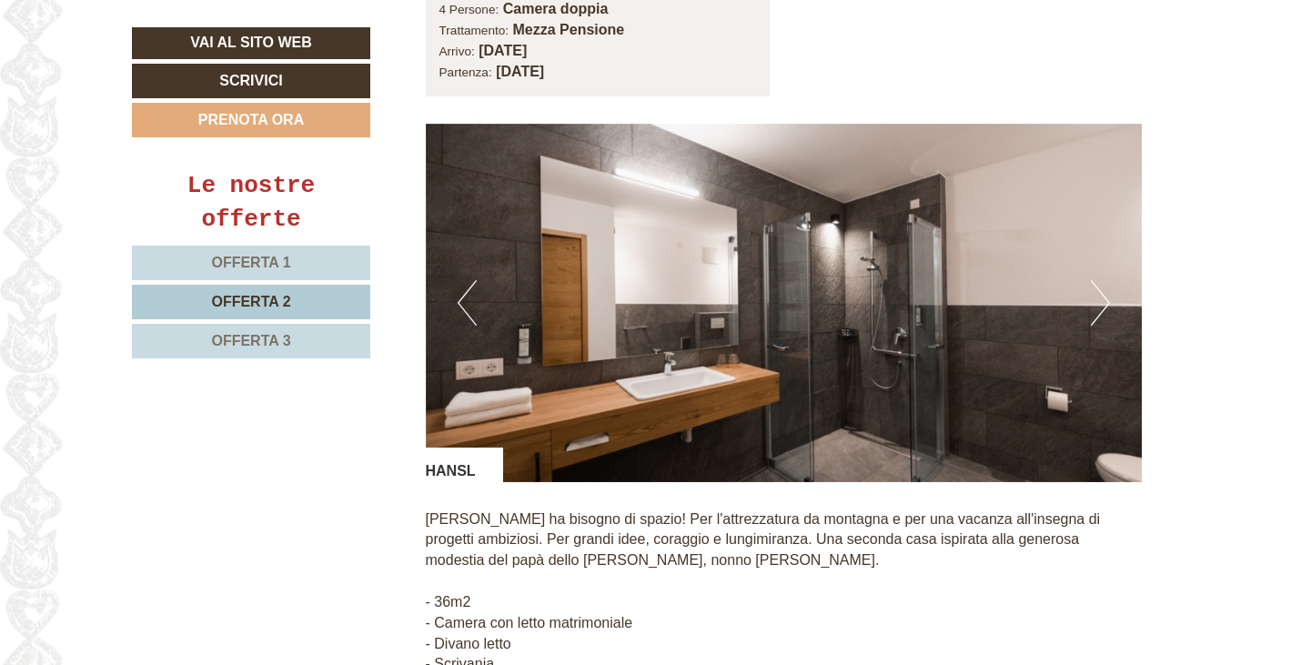
click at [1105, 280] on button "Next" at bounding box center [1100, 302] width 19 height 45
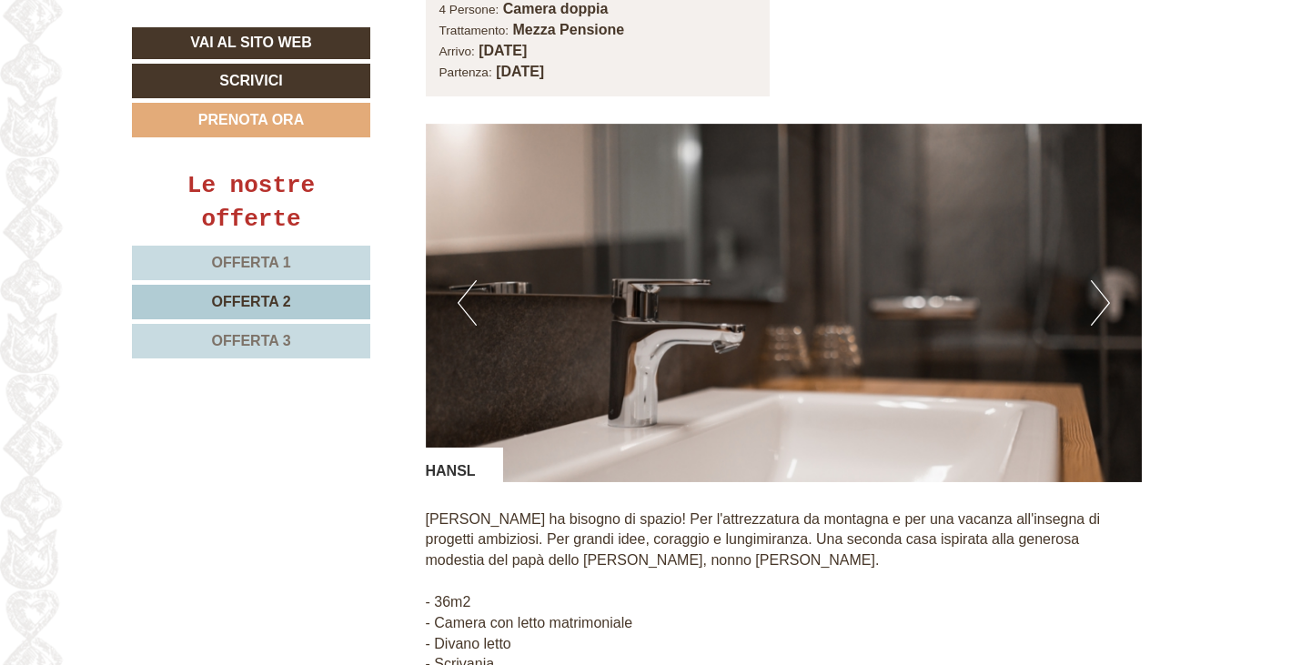
click at [1111, 272] on img at bounding box center [784, 303] width 717 height 358
click at [1105, 280] on button "Next" at bounding box center [1100, 302] width 19 height 45
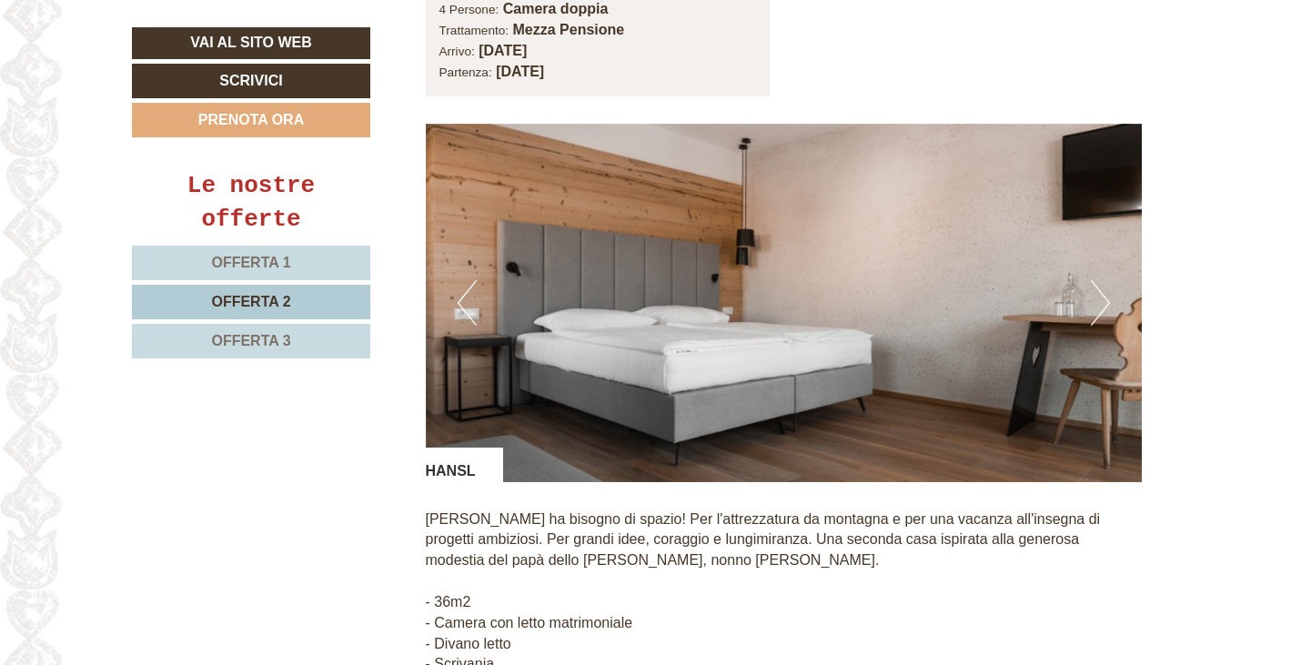
click at [1105, 280] on button "Next" at bounding box center [1100, 302] width 19 height 45
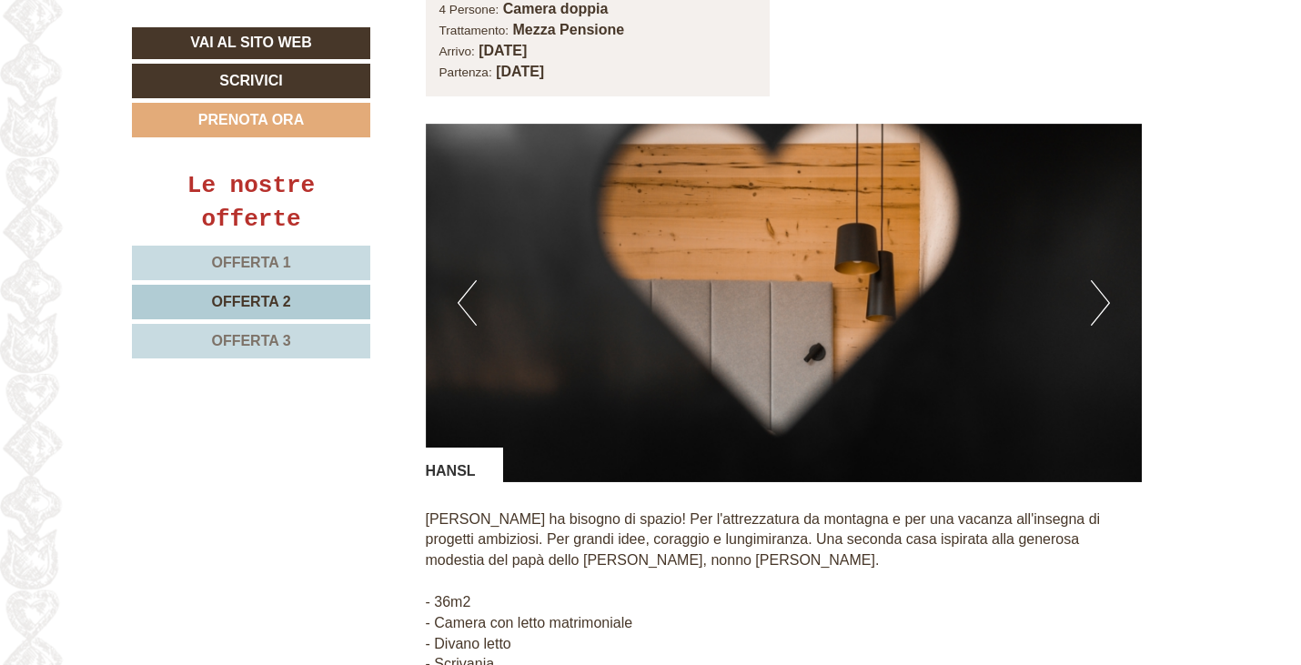
click at [1105, 280] on button "Next" at bounding box center [1100, 302] width 19 height 45
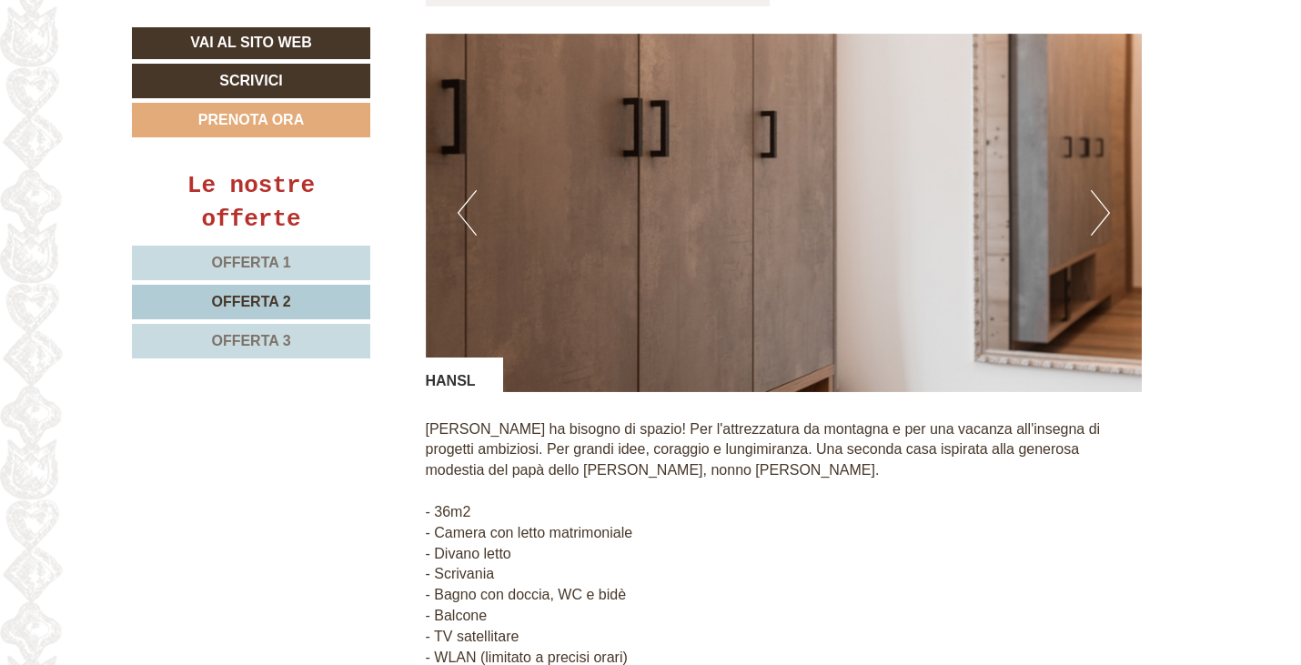
click at [1110, 190] on img at bounding box center [784, 213] width 717 height 358
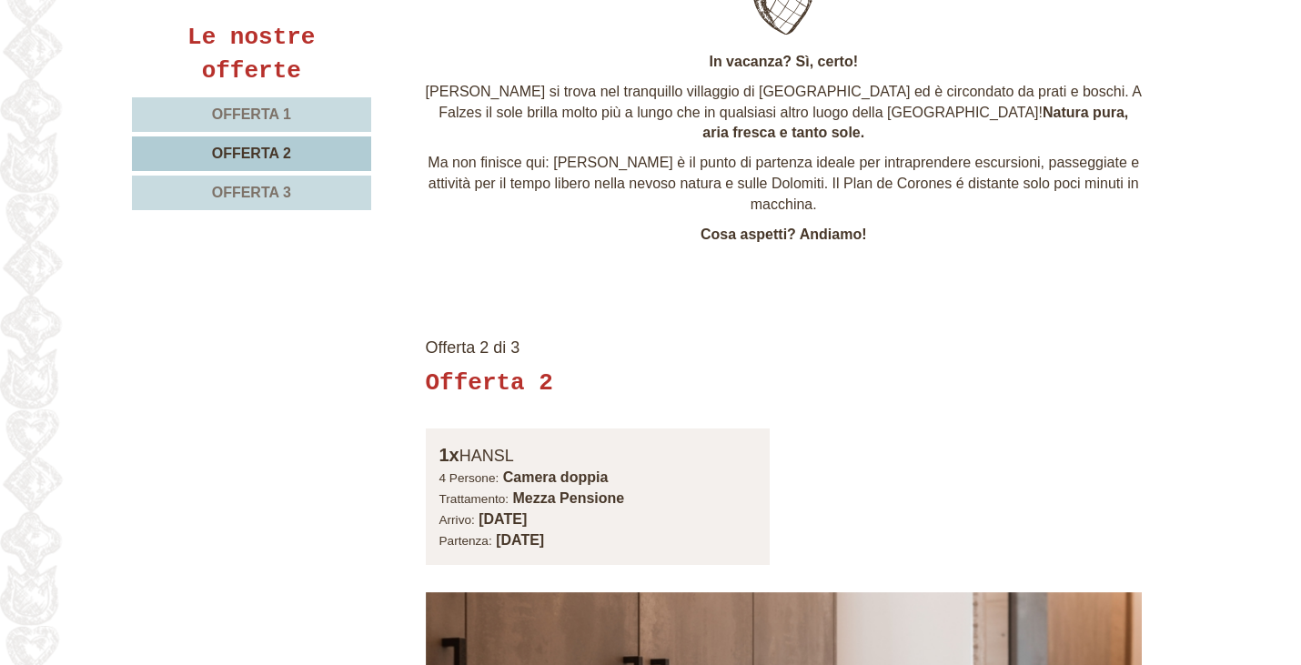
click at [263, 122] on span "Offerta 1" at bounding box center [251, 113] width 79 height 15
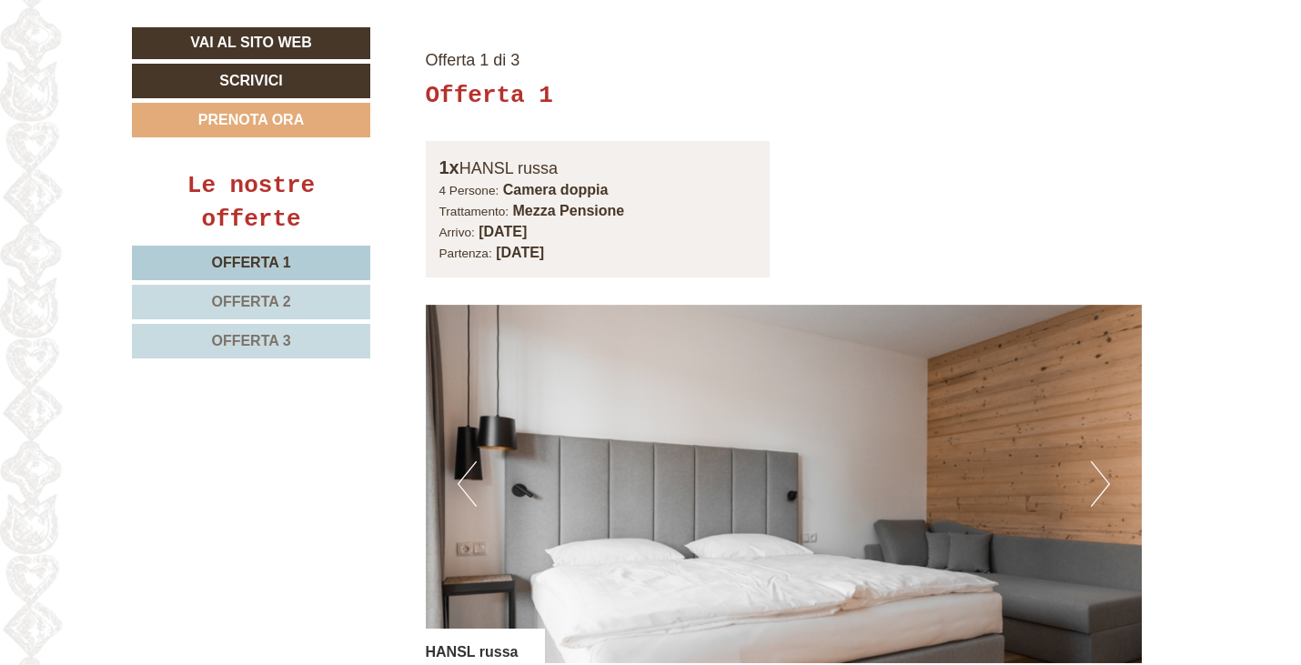
scroll to position [1170, 0]
click at [1102, 466] on button "Next" at bounding box center [1100, 484] width 19 height 45
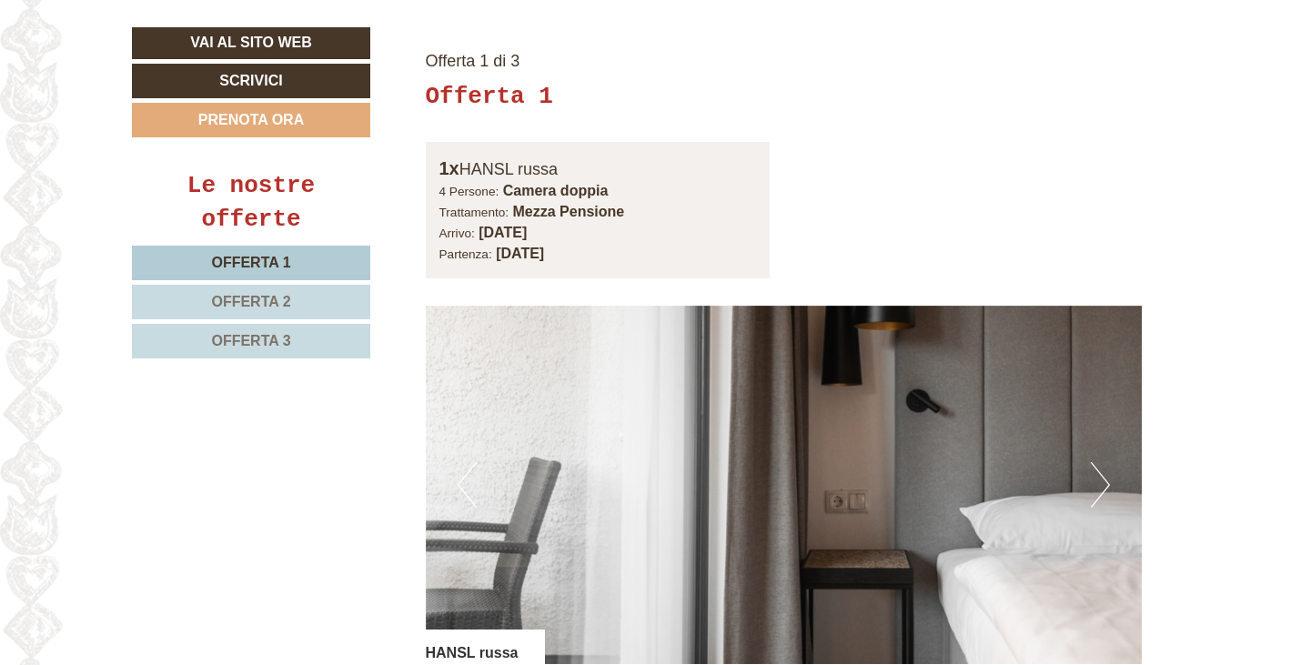
click at [1102, 464] on button "Next" at bounding box center [1100, 484] width 19 height 45
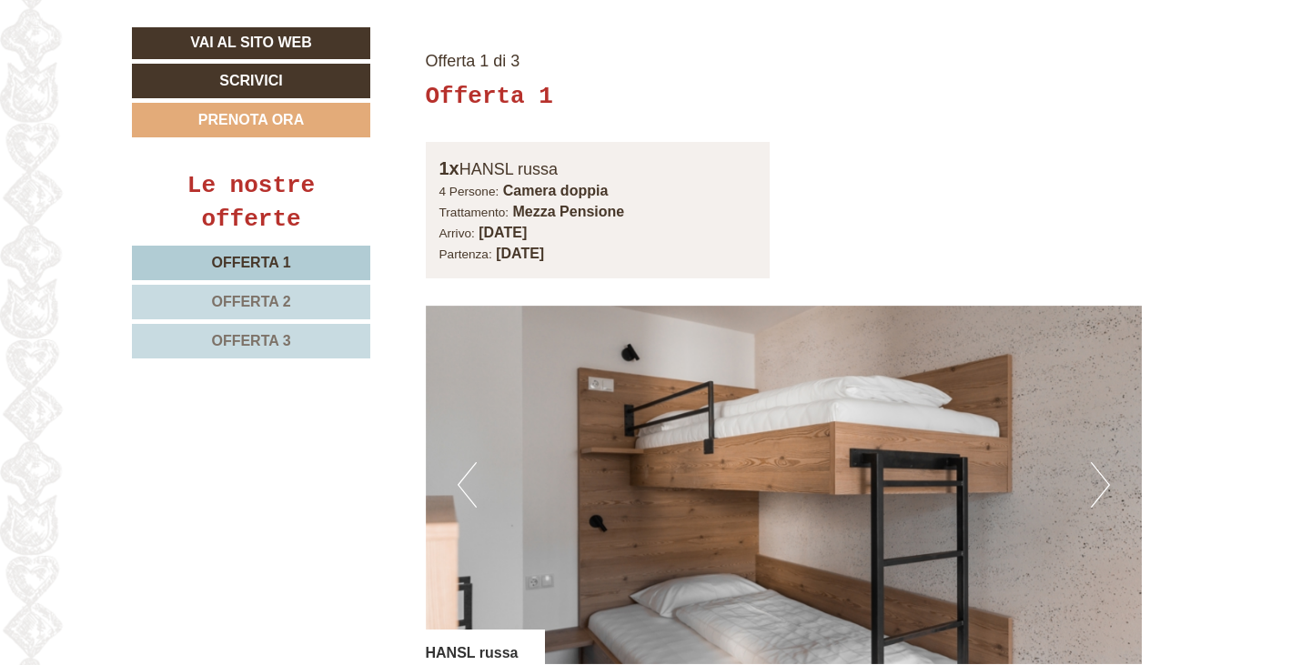
click at [1102, 462] on button "Next" at bounding box center [1100, 484] width 19 height 45
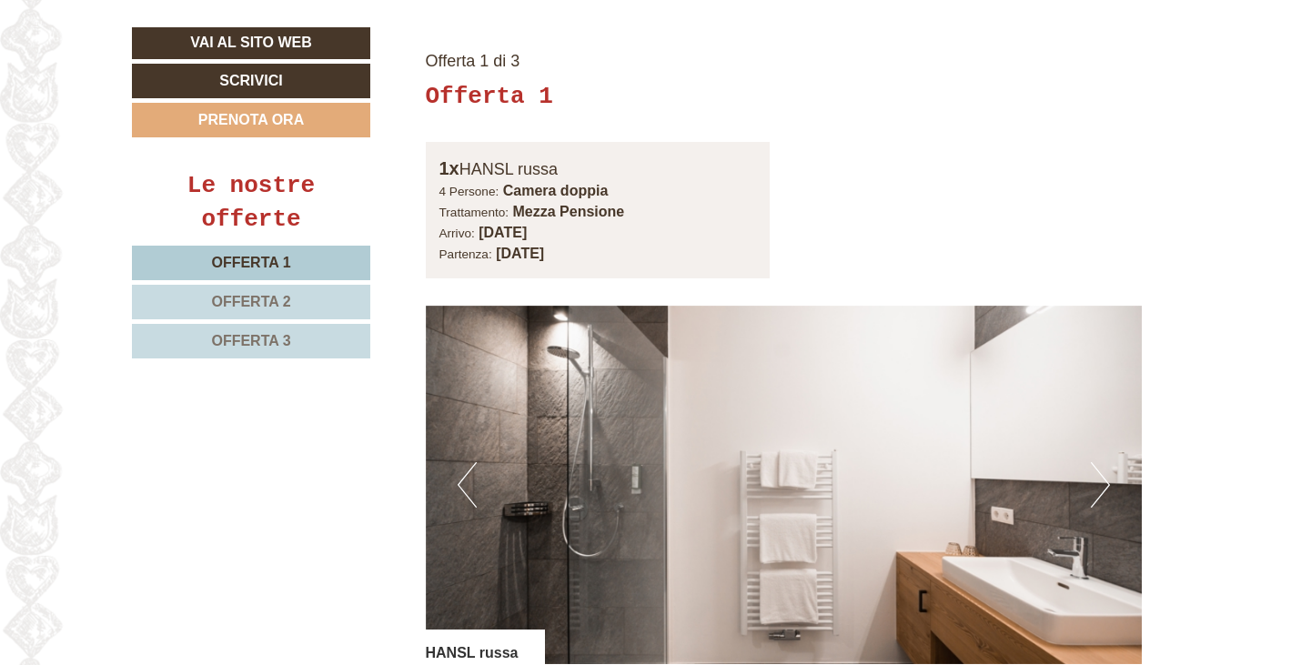
click at [1102, 462] on button "Next" at bounding box center [1100, 484] width 19 height 45
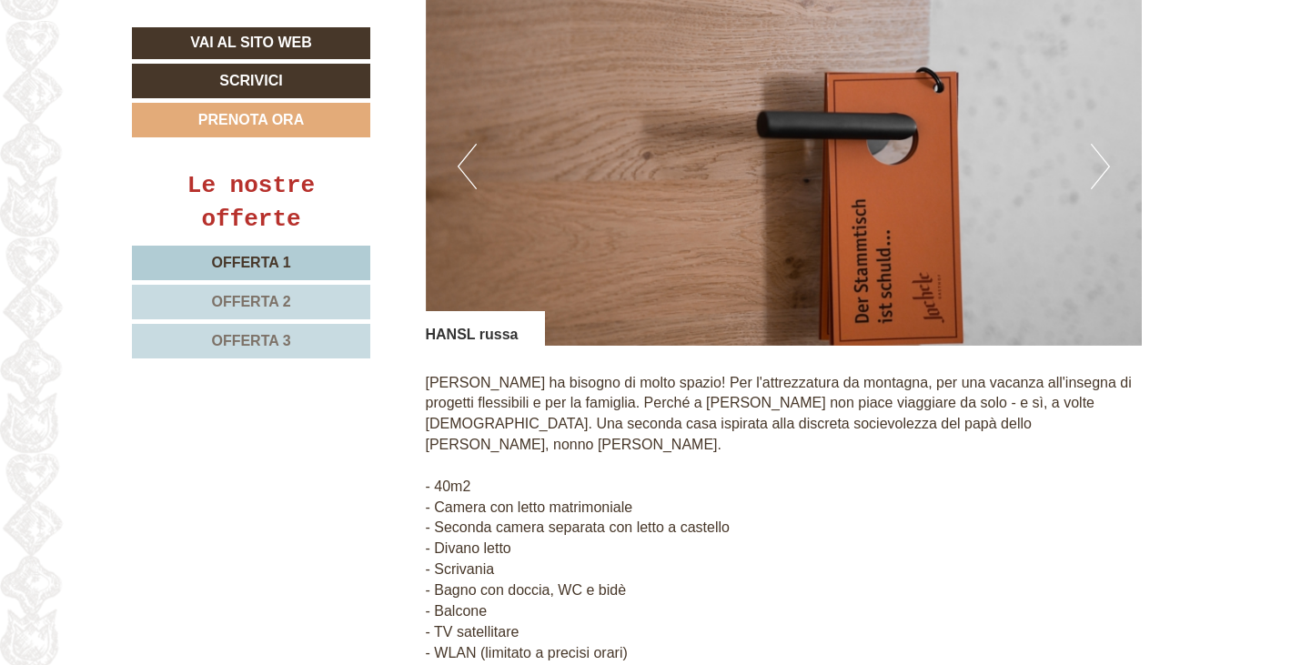
scroll to position [1413, 0]
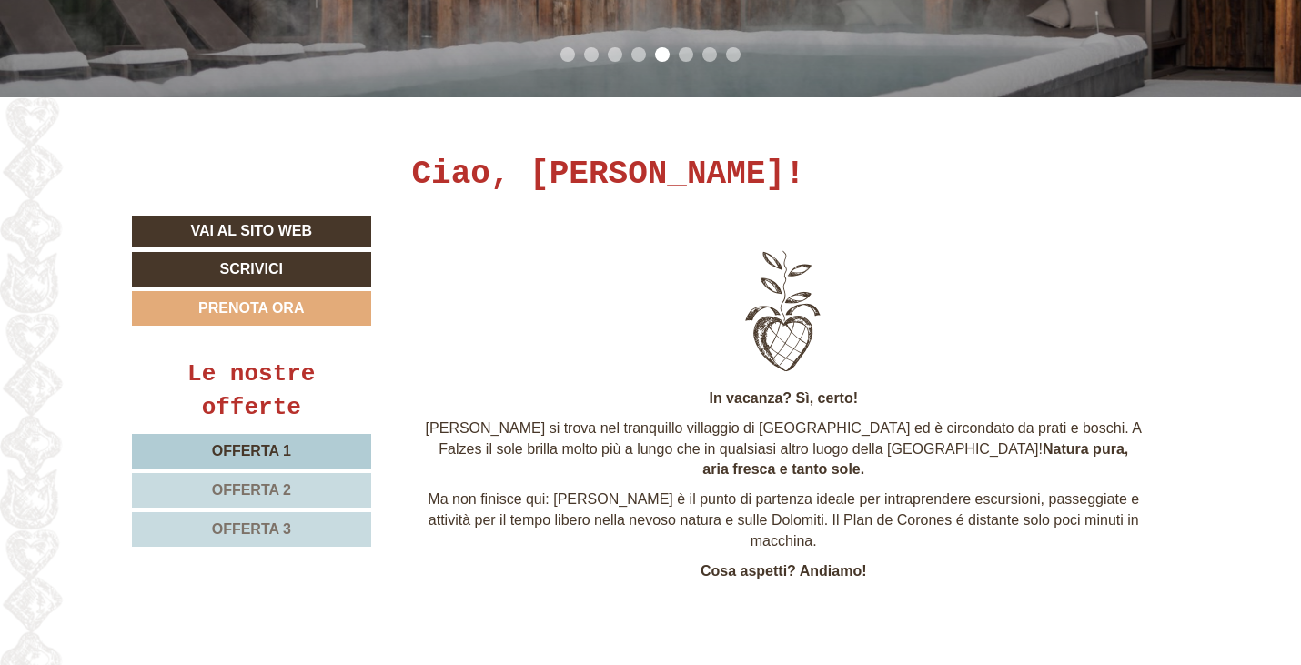
scroll to position [546, 0]
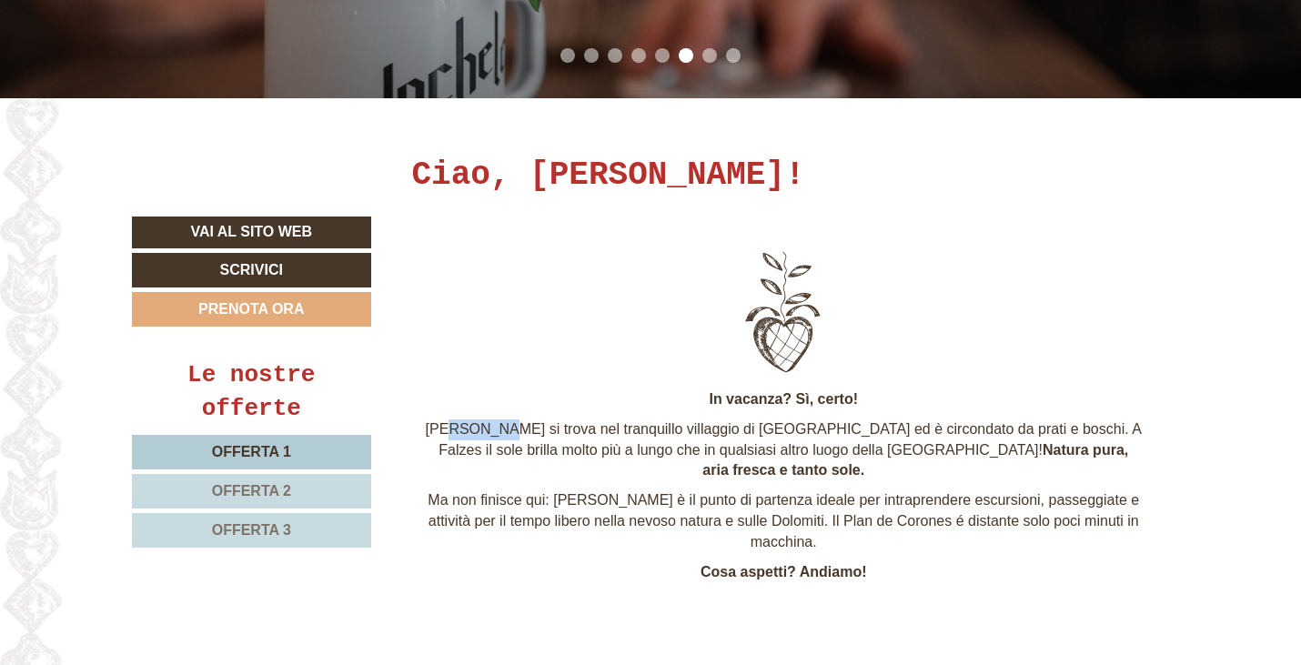
drag, startPoint x: 457, startPoint y: 426, endPoint x: 506, endPoint y: 431, distance: 49.4
click at [506, 431] on p "Lo Jochele si trova nel tranquillo villaggio di Falzes ed è circondato da prati…" at bounding box center [784, 450] width 717 height 63
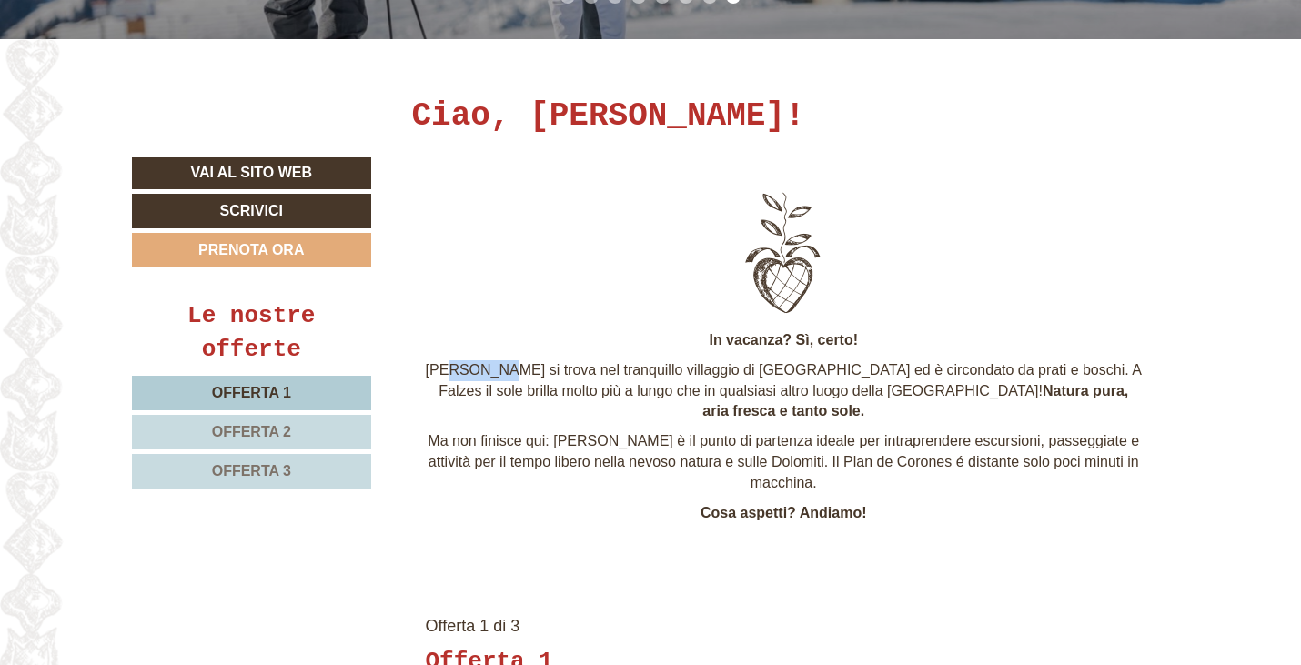
scroll to position [606, 0]
